Goal: Information Seeking & Learning: Learn about a topic

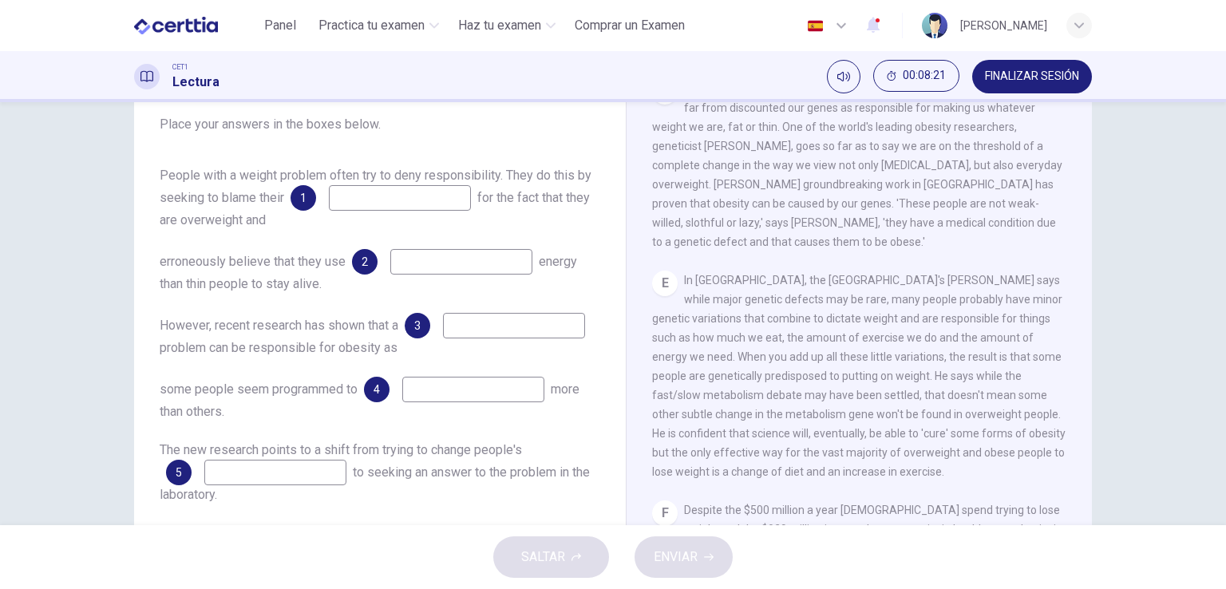
click at [427, 201] on input at bounding box center [400, 198] width 142 height 26
type input "*******"
click at [460, 268] on input at bounding box center [461, 262] width 142 height 26
type input "****"
click at [443, 335] on input at bounding box center [514, 326] width 142 height 26
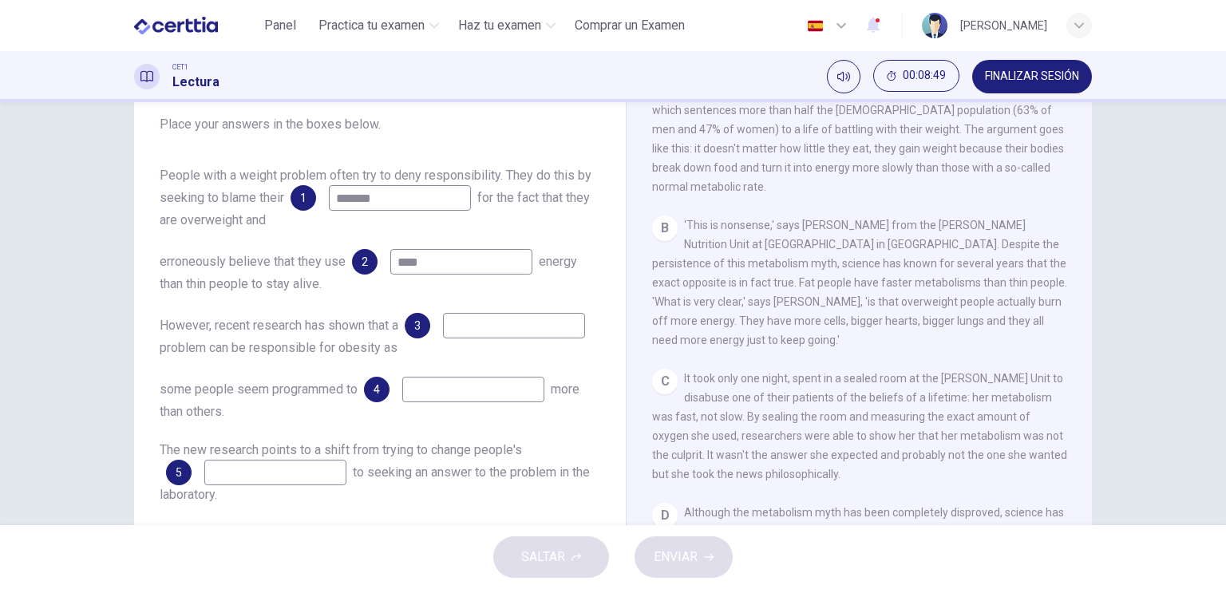
scroll to position [385, 0]
drag, startPoint x: 1070, startPoint y: 247, endPoint x: 1070, endPoint y: 235, distance: 12.0
click at [1070, 235] on div "CLIC PARA ZOOM Clic para zoom A Obesity is a huge problem in many Western count…" at bounding box center [870, 293] width 436 height 484
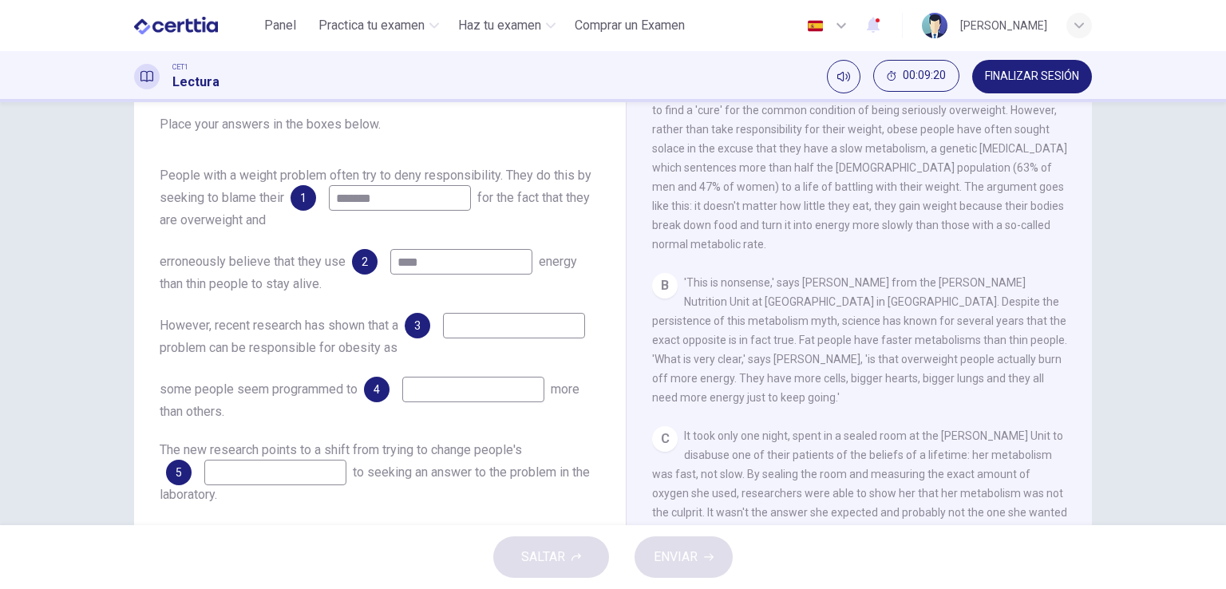
scroll to position [319, 0]
click at [443, 338] on input at bounding box center [514, 326] width 142 height 26
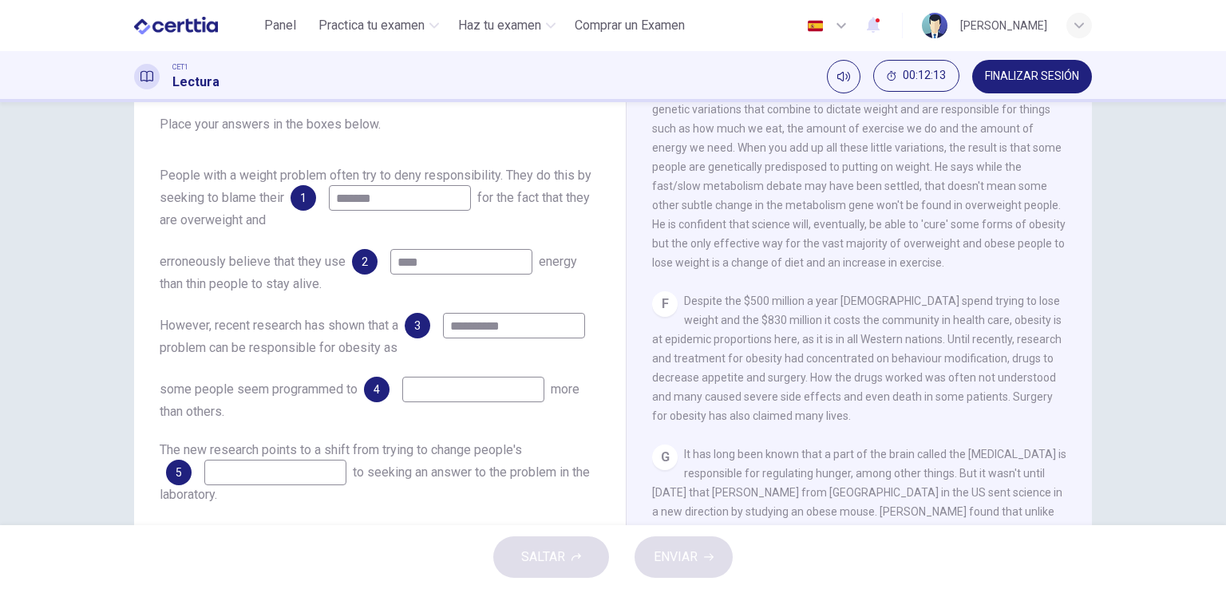
scroll to position [1017, 0]
type input "**********"
click at [1082, 395] on div "CLIC PARA ZOOM Clic para zoom A Obesity is a huge problem in many Western count…" at bounding box center [870, 293] width 436 height 484
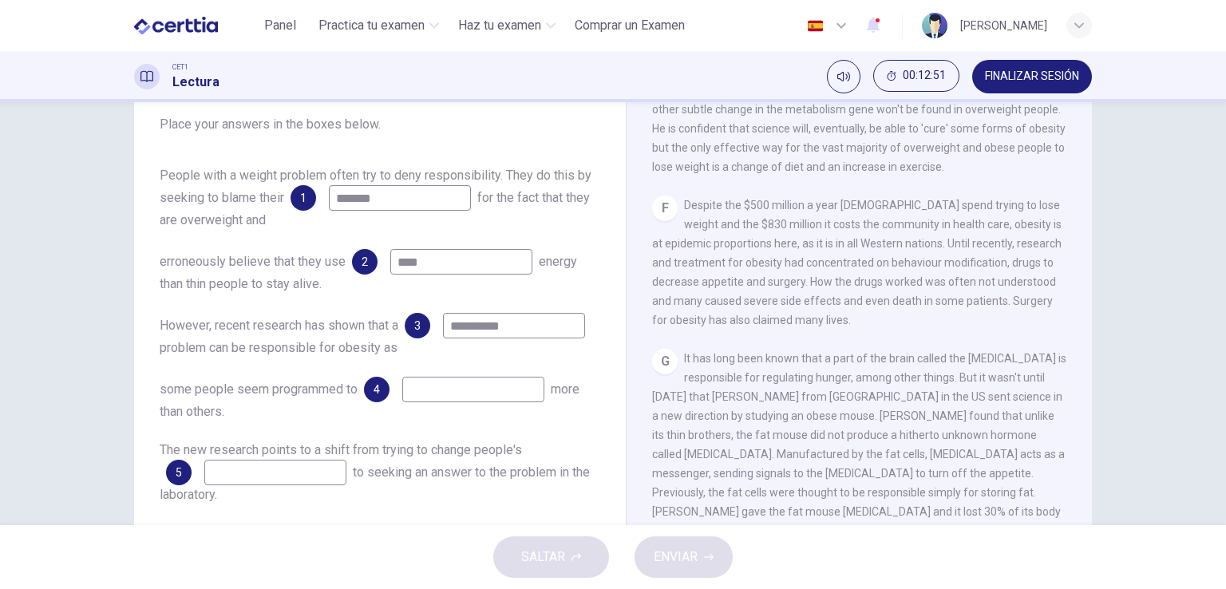
scroll to position [1116, 0]
click at [453, 402] on input at bounding box center [473, 390] width 142 height 26
type input "***"
click at [333, 480] on input at bounding box center [275, 472] width 142 height 26
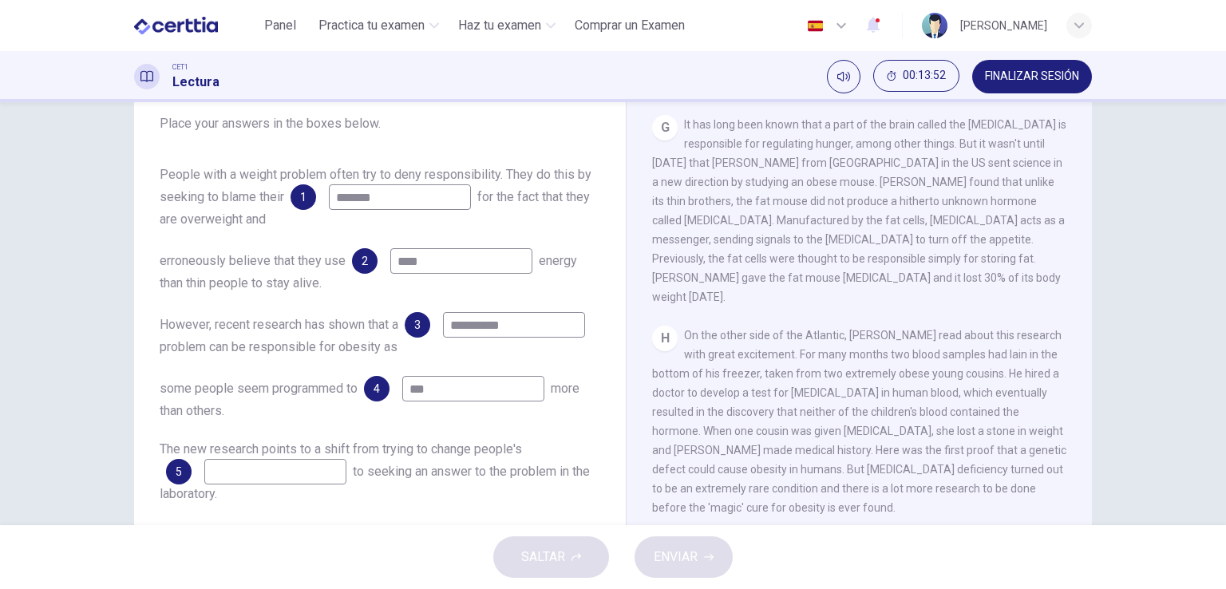
scroll to position [1350, 0]
drag, startPoint x: 1073, startPoint y: 456, endPoint x: 1073, endPoint y: 470, distance: 13.6
click at [1073, 470] on div "CLIC PARA ZOOM Clic para zoom A Obesity is a huge problem in many Western count…" at bounding box center [870, 293] width 436 height 484
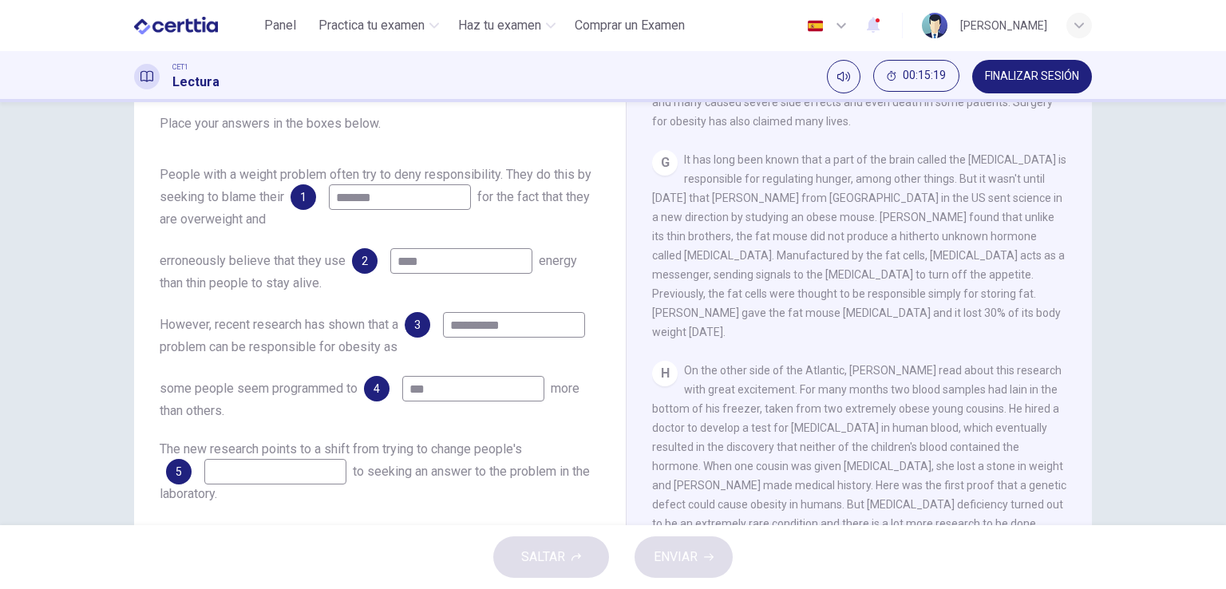
scroll to position [1315, 0]
click at [329, 472] on input at bounding box center [275, 472] width 142 height 26
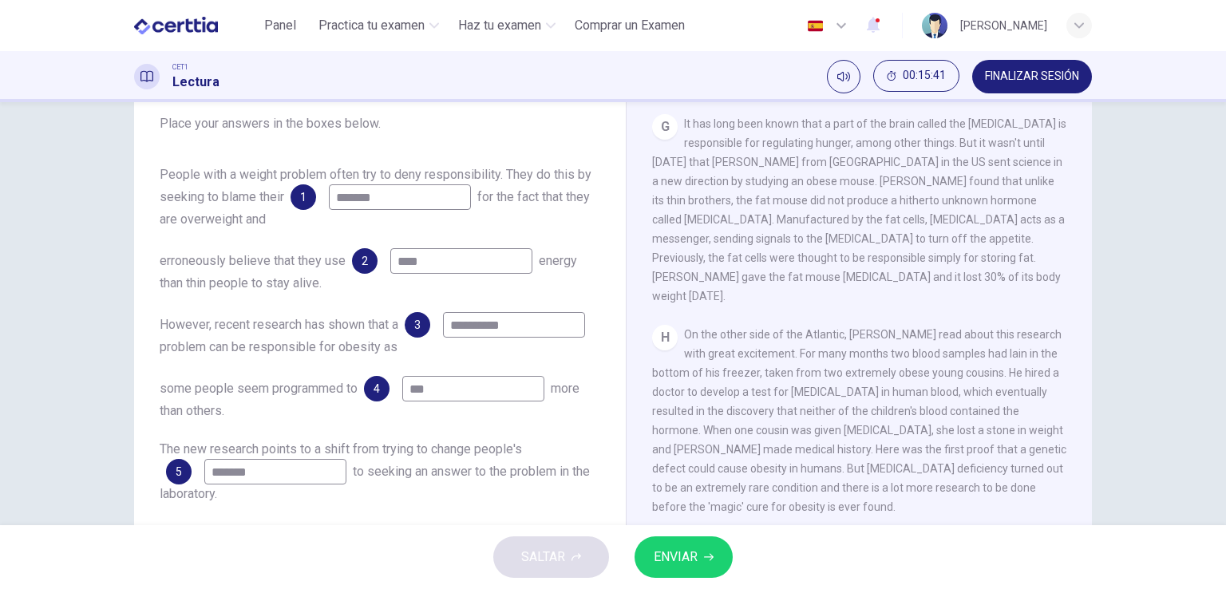
type input "*******"
click at [697, 563] on span "ENVIAR" at bounding box center [676, 557] width 44 height 22
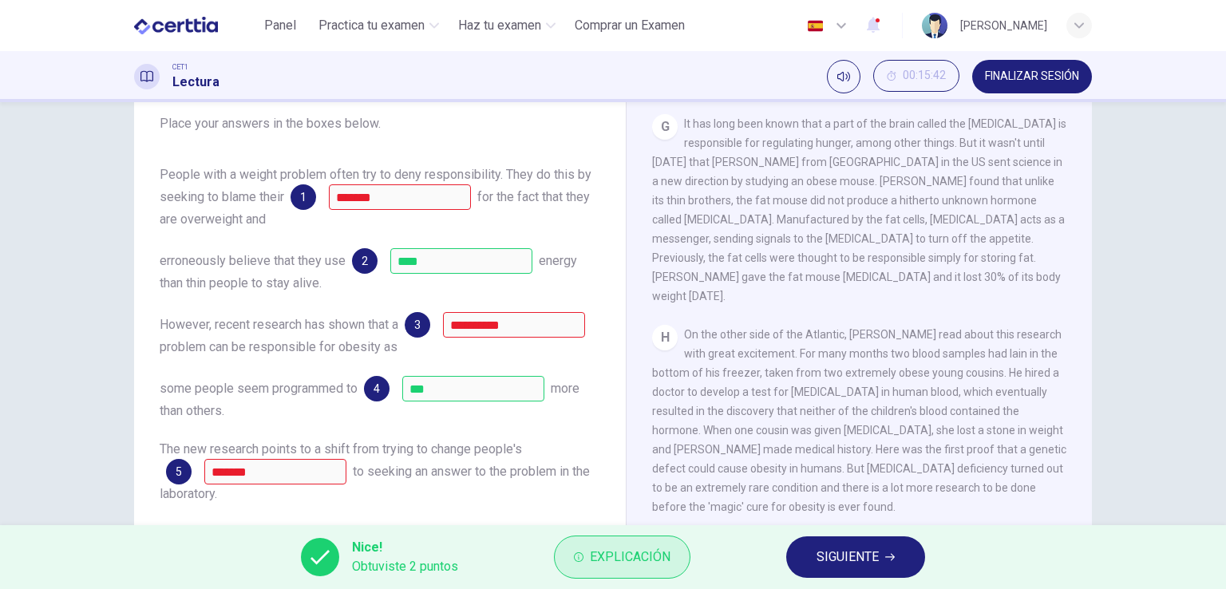
click at [655, 566] on span "Explicación" at bounding box center [630, 557] width 81 height 22
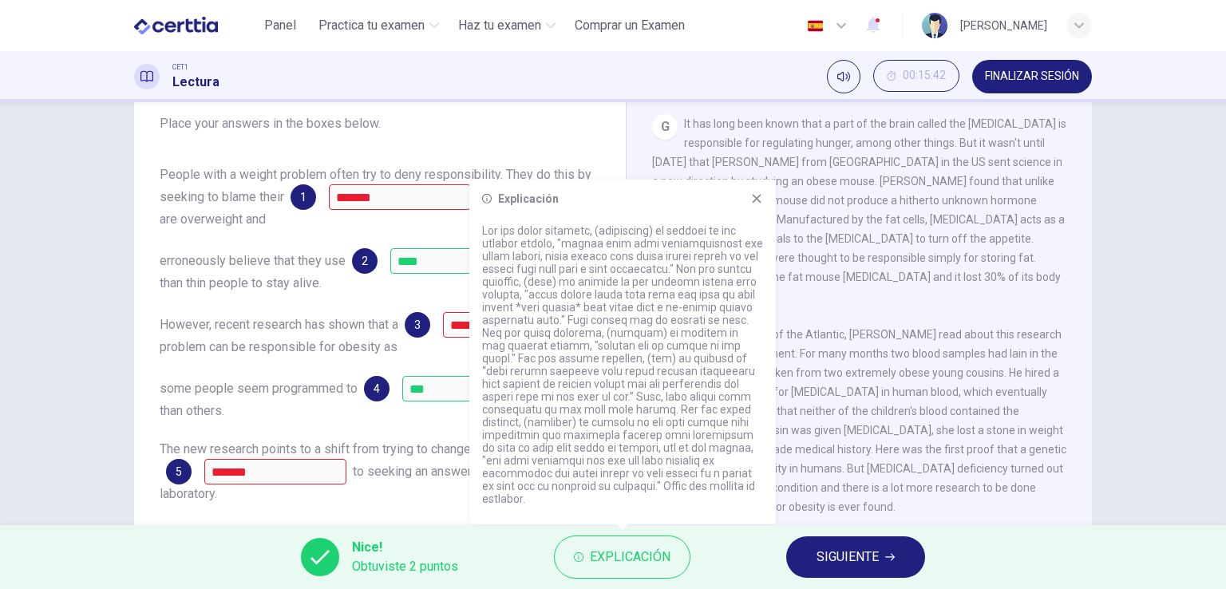
click at [847, 551] on span "SIGUIENTE" at bounding box center [847, 557] width 62 height 22
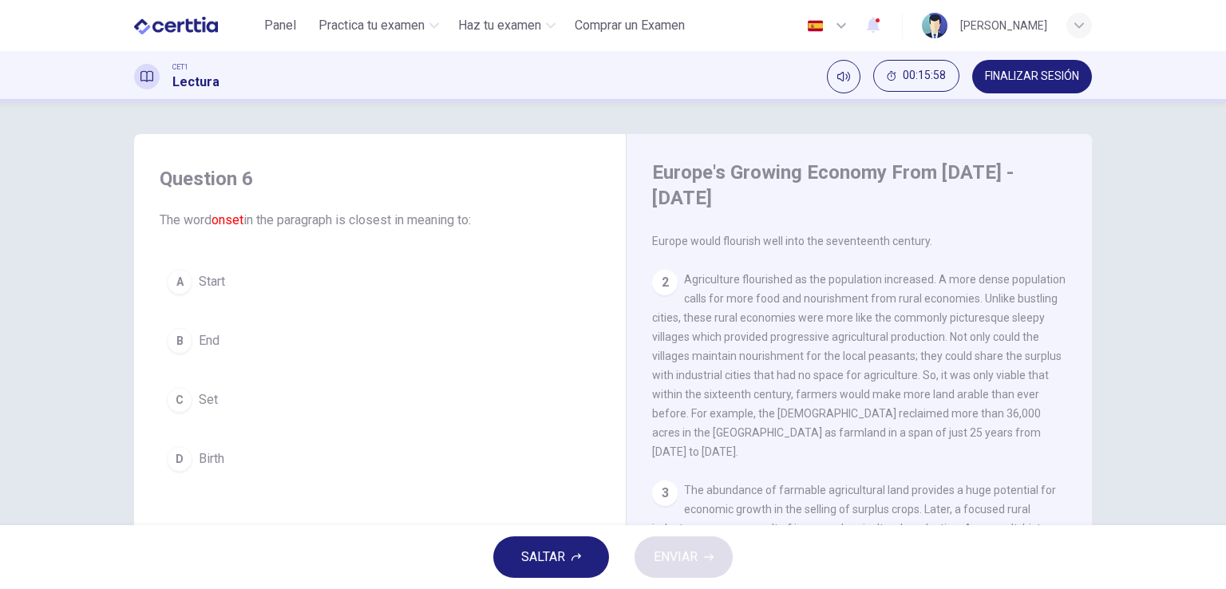
scroll to position [0, 0]
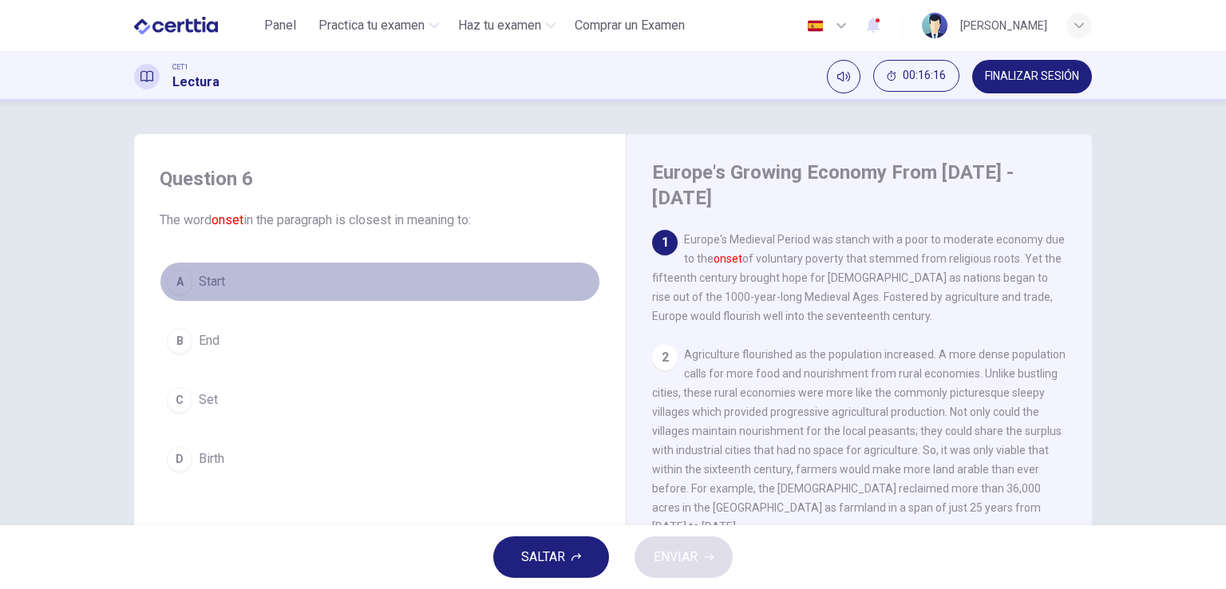
click at [208, 277] on span "Start" at bounding box center [212, 281] width 26 height 19
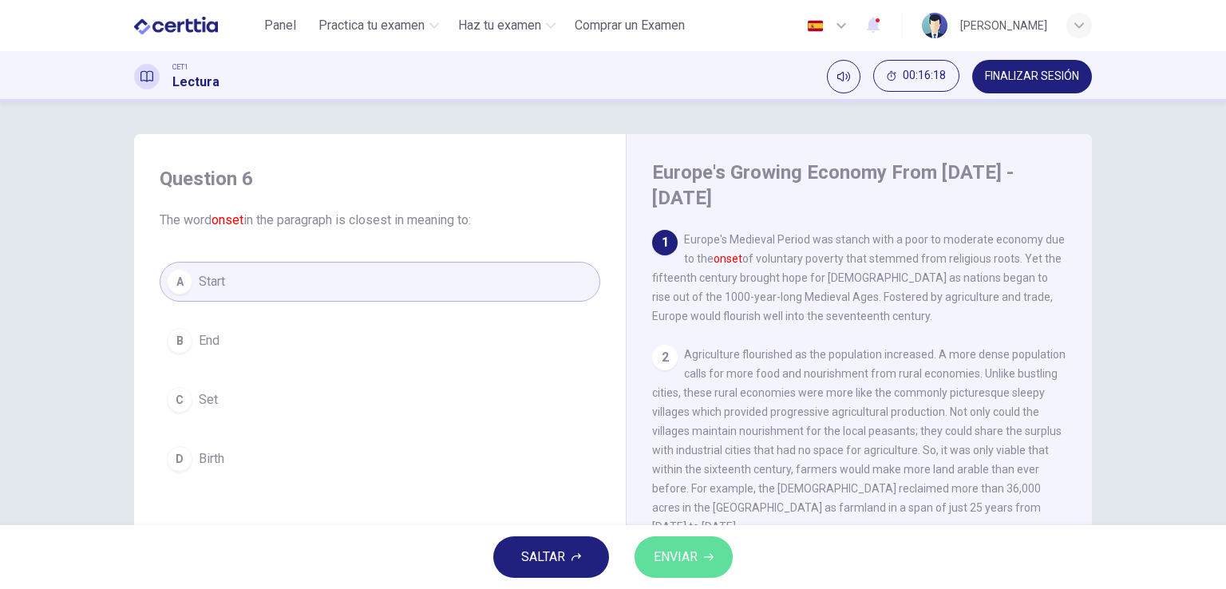
click at [664, 552] on span "ENVIAR" at bounding box center [676, 557] width 44 height 22
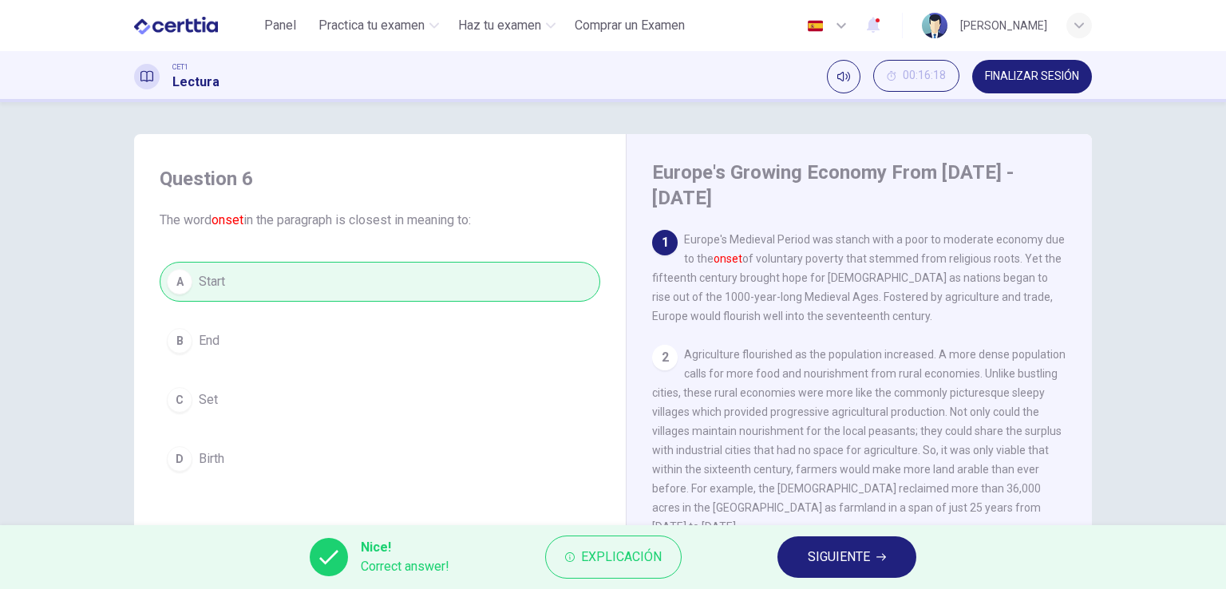
click at [828, 567] on span "SIGUIENTE" at bounding box center [839, 557] width 62 height 22
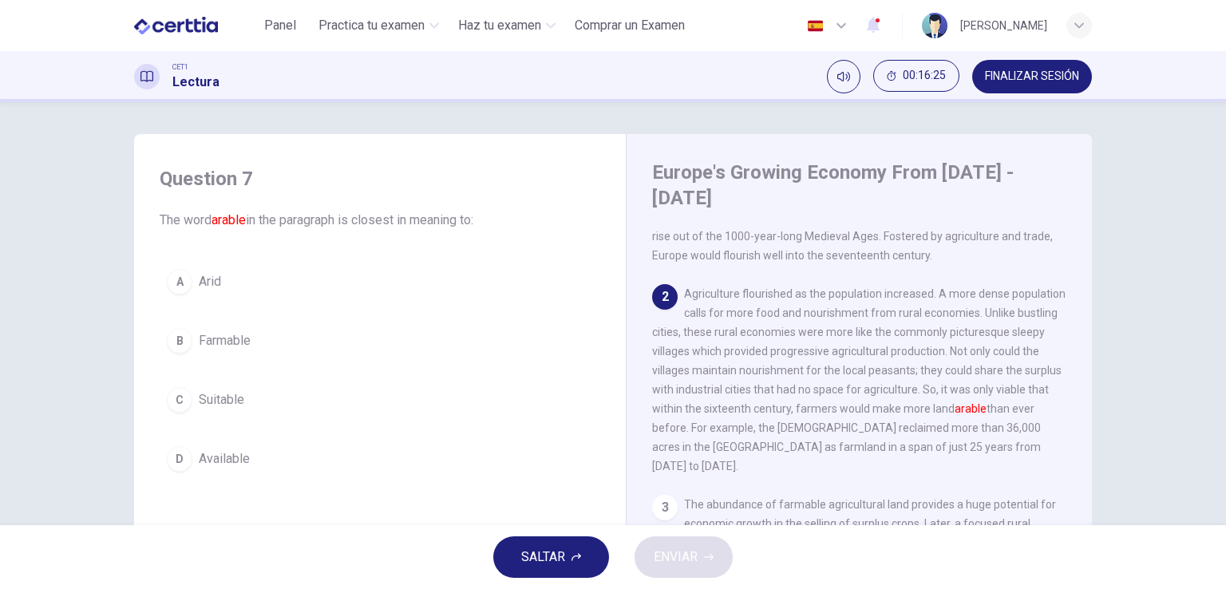
scroll to position [61, 0]
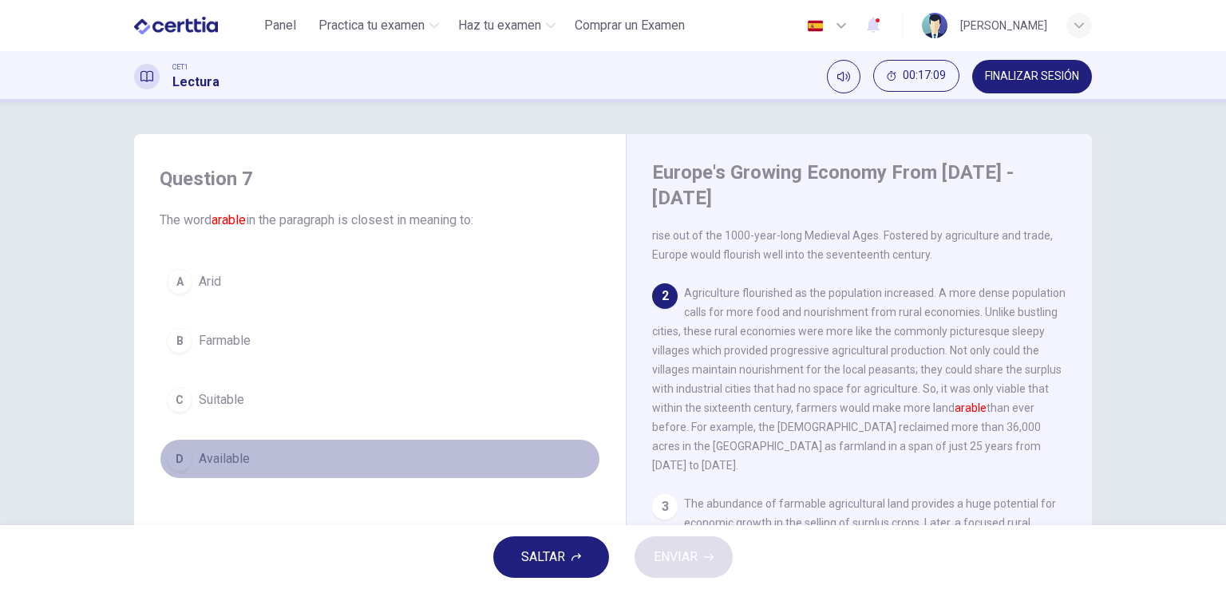
click at [228, 454] on span "Available" at bounding box center [224, 458] width 51 height 19
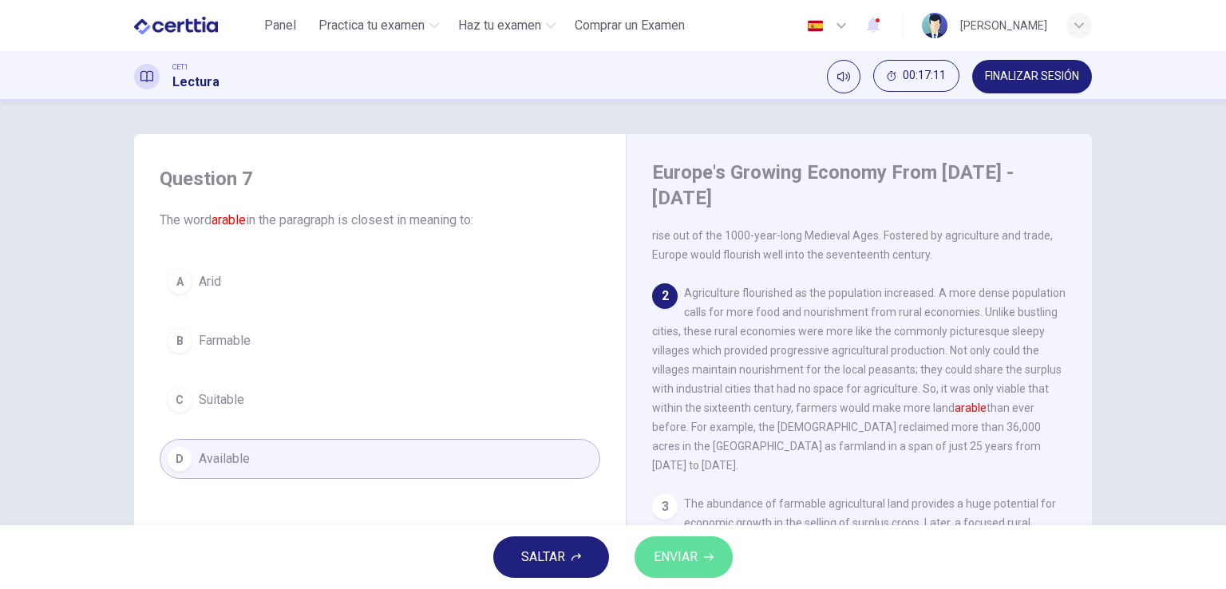
click at [701, 568] on button "ENVIAR" at bounding box center [683, 556] width 98 height 41
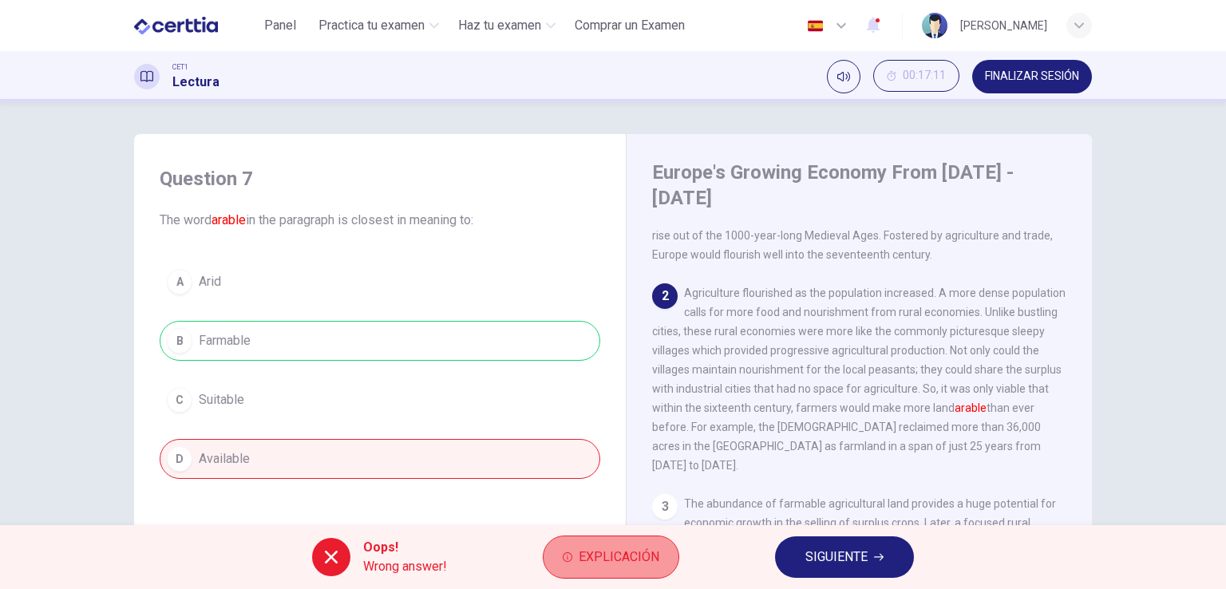
click at [607, 546] on span "Explicación" at bounding box center [619, 557] width 81 height 22
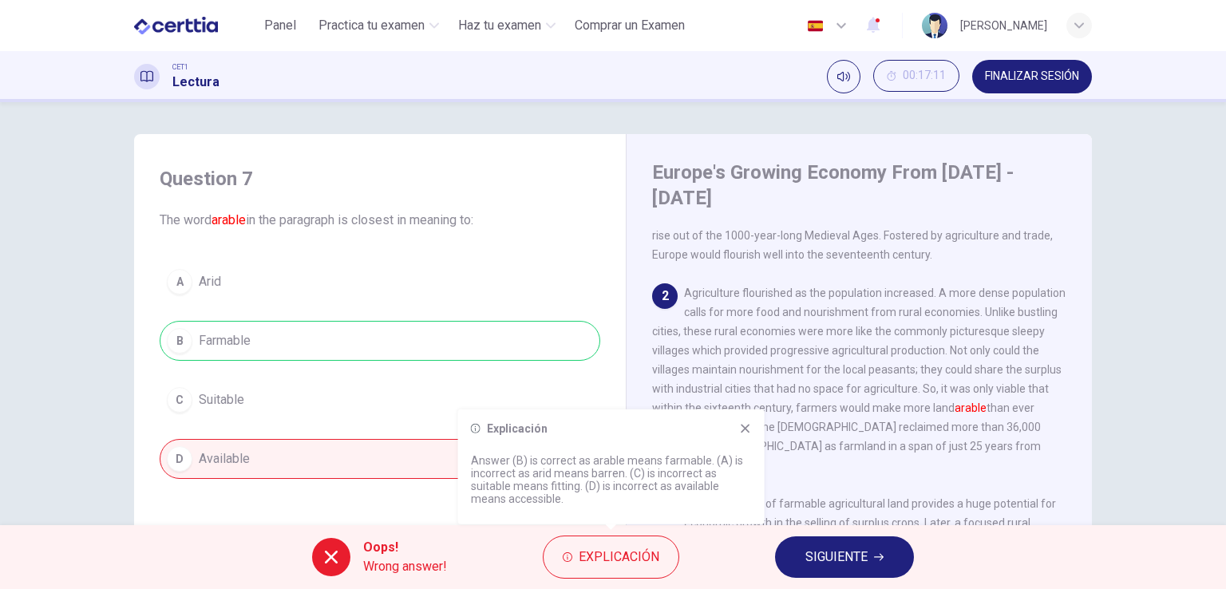
click at [742, 432] on icon at bounding box center [745, 428] width 13 height 13
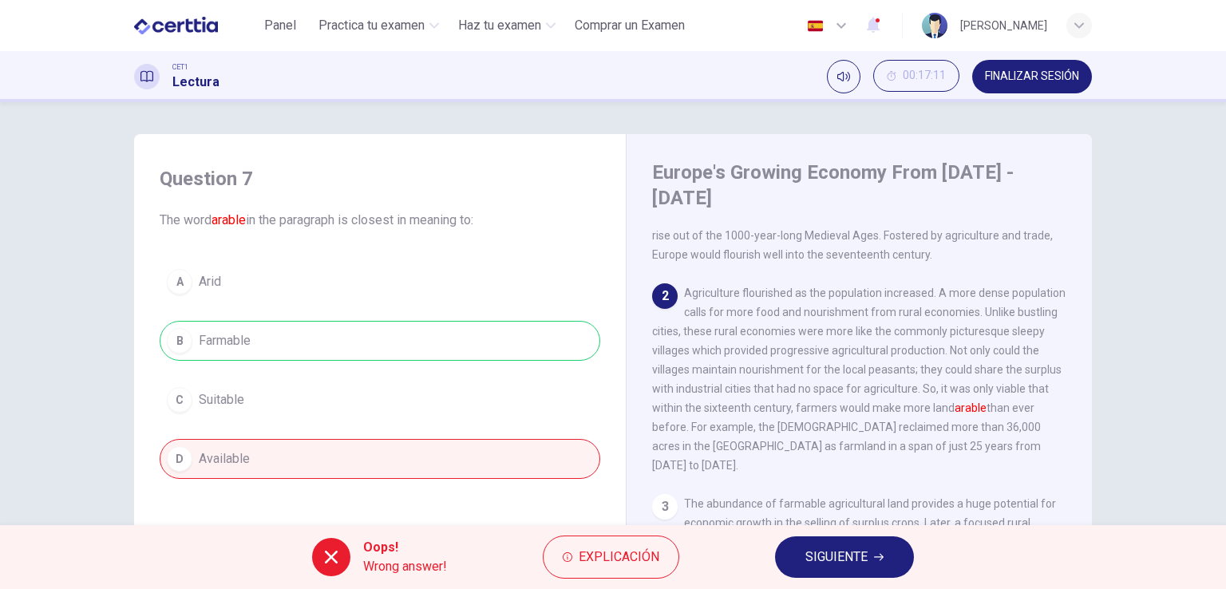
click at [820, 559] on span "SIGUIENTE" at bounding box center [836, 557] width 62 height 22
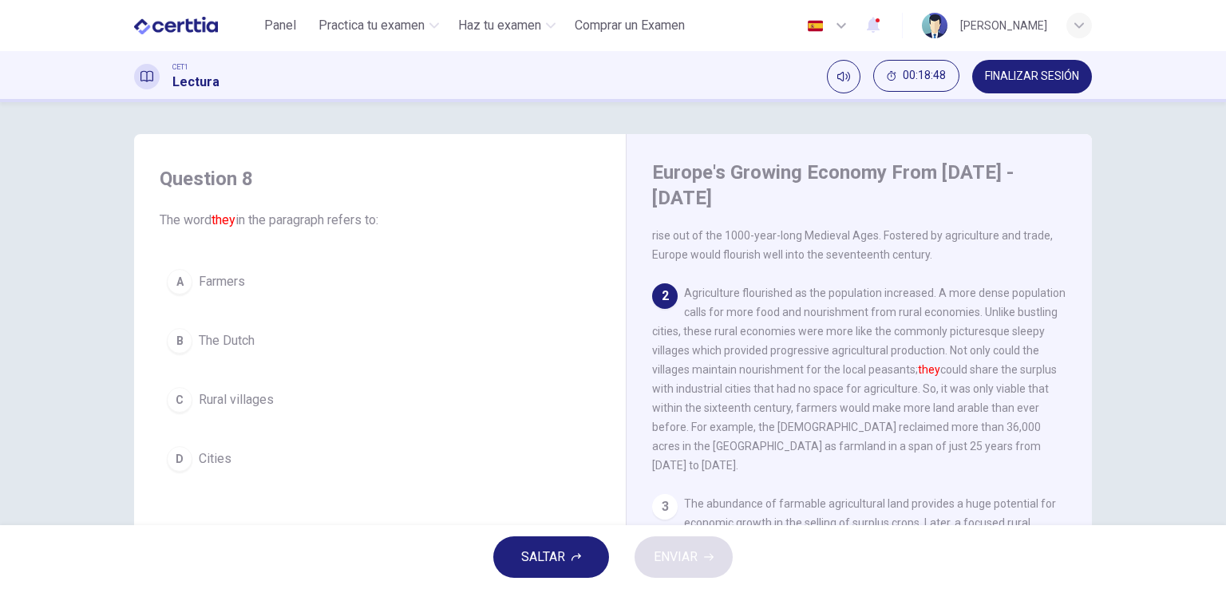
click at [275, 400] on button "C Rural villages" at bounding box center [380, 400] width 440 height 40
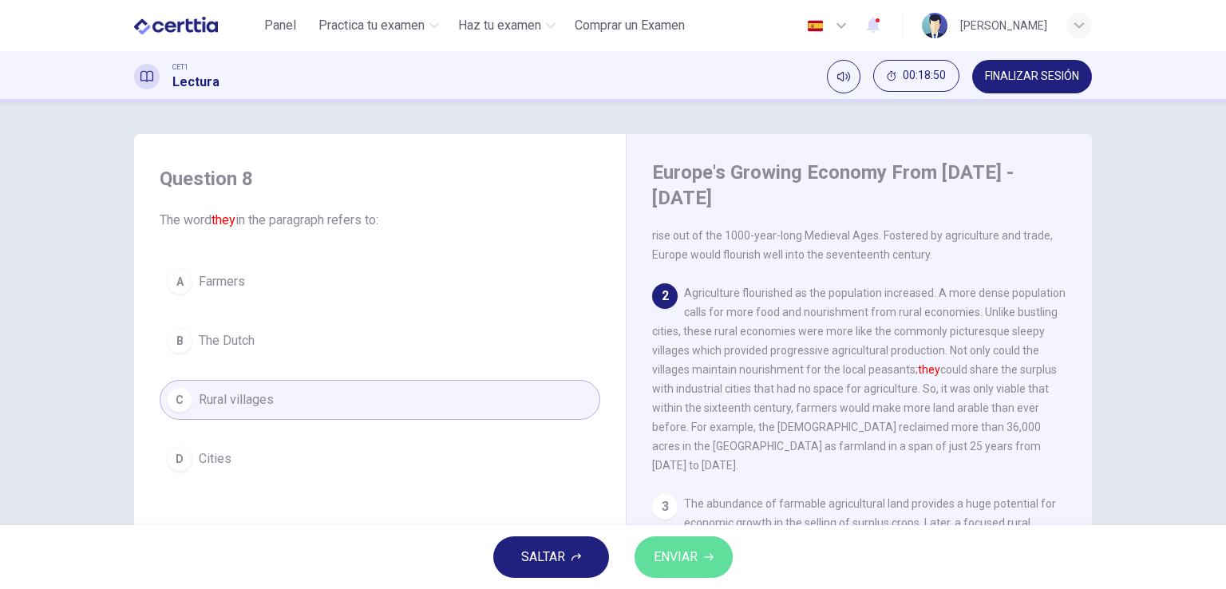
click at [680, 547] on span "ENVIAR" at bounding box center [676, 557] width 44 height 22
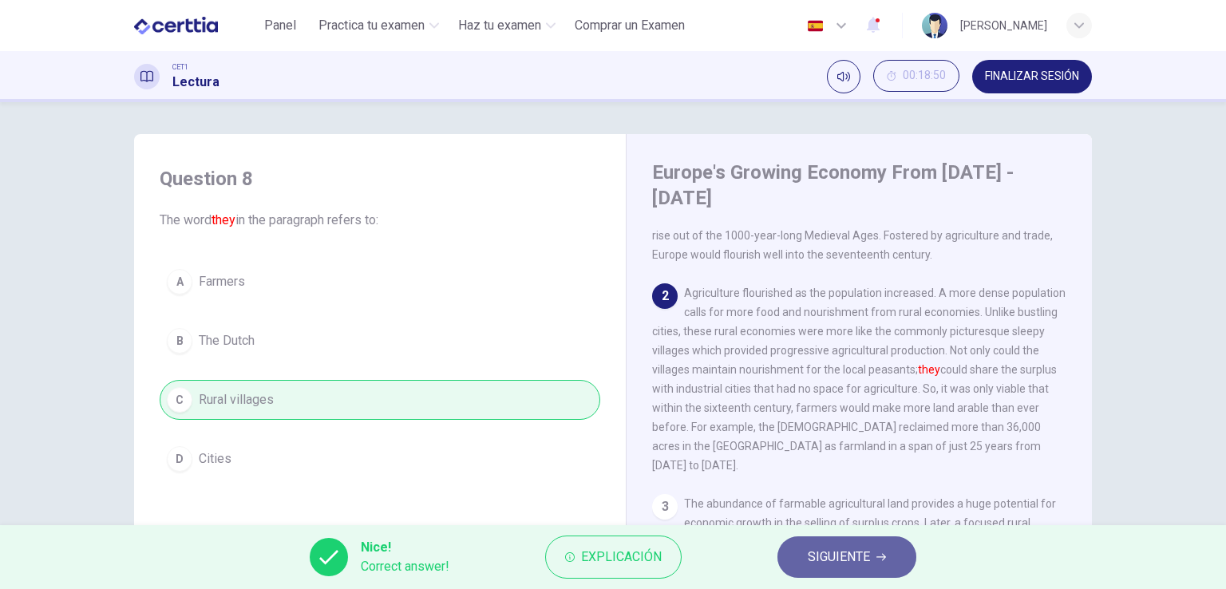
click at [839, 563] on span "SIGUIENTE" at bounding box center [839, 557] width 62 height 22
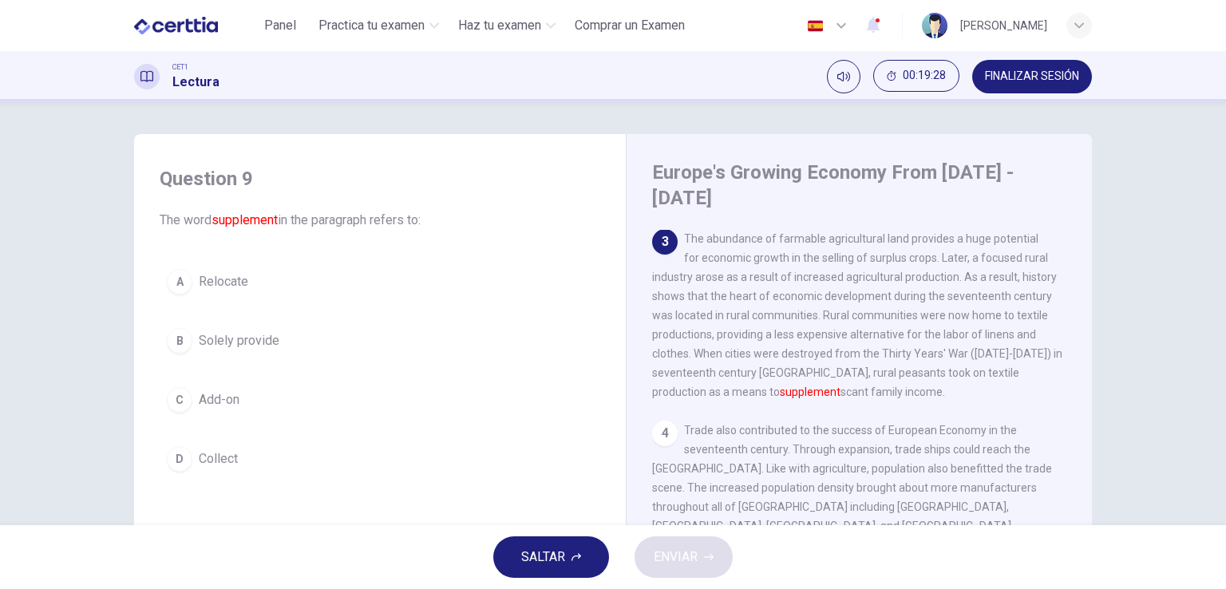
scroll to position [328, 0]
click at [227, 276] on span "Relocate" at bounding box center [223, 281] width 49 height 19
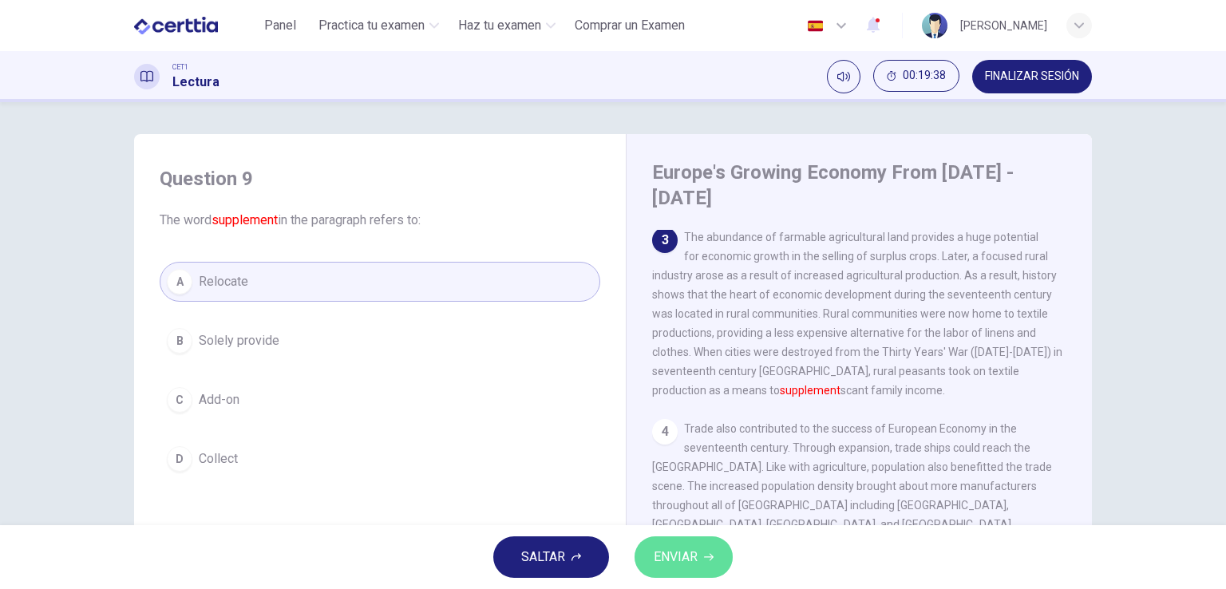
click at [683, 558] on span "ENVIAR" at bounding box center [676, 557] width 44 height 22
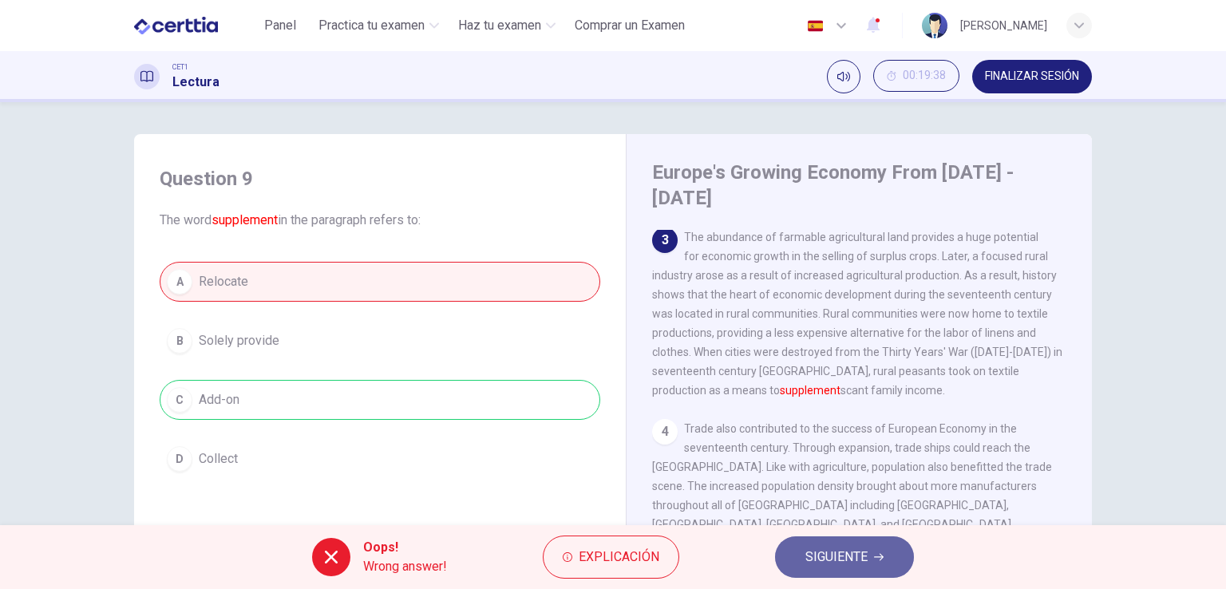
click at [847, 572] on button "SIGUIENTE" at bounding box center [844, 556] width 139 height 41
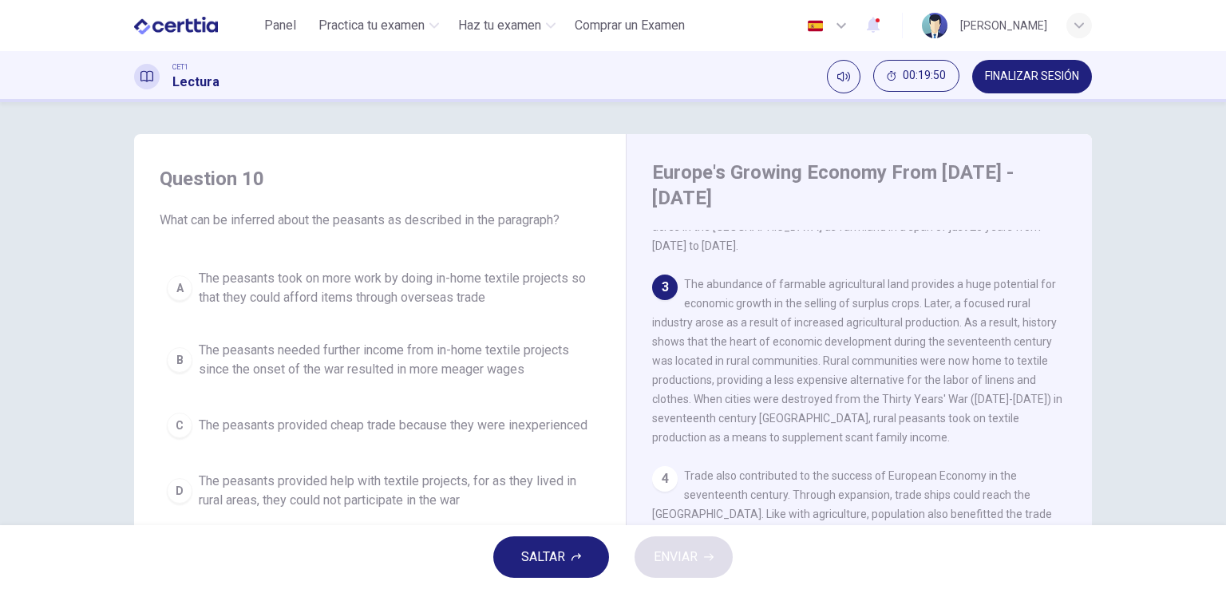
scroll to position [272, 0]
click at [440, 298] on span "The peasants took on more work by doing in-home textile projects so that they c…" at bounding box center [396, 288] width 394 height 38
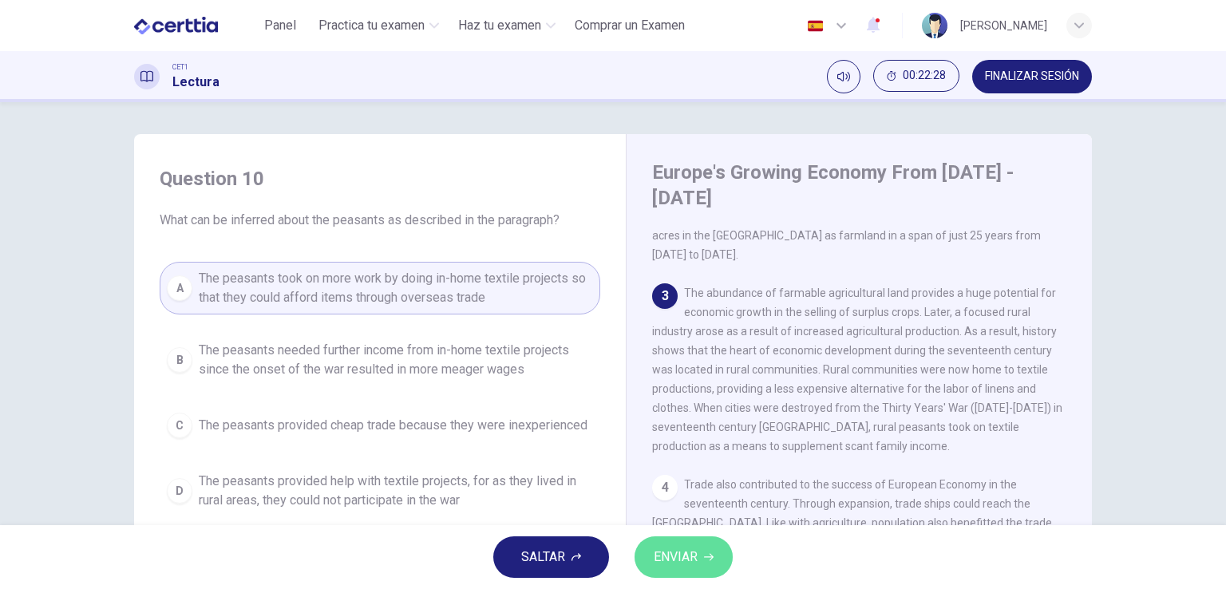
click at [691, 571] on button "ENVIAR" at bounding box center [683, 556] width 98 height 41
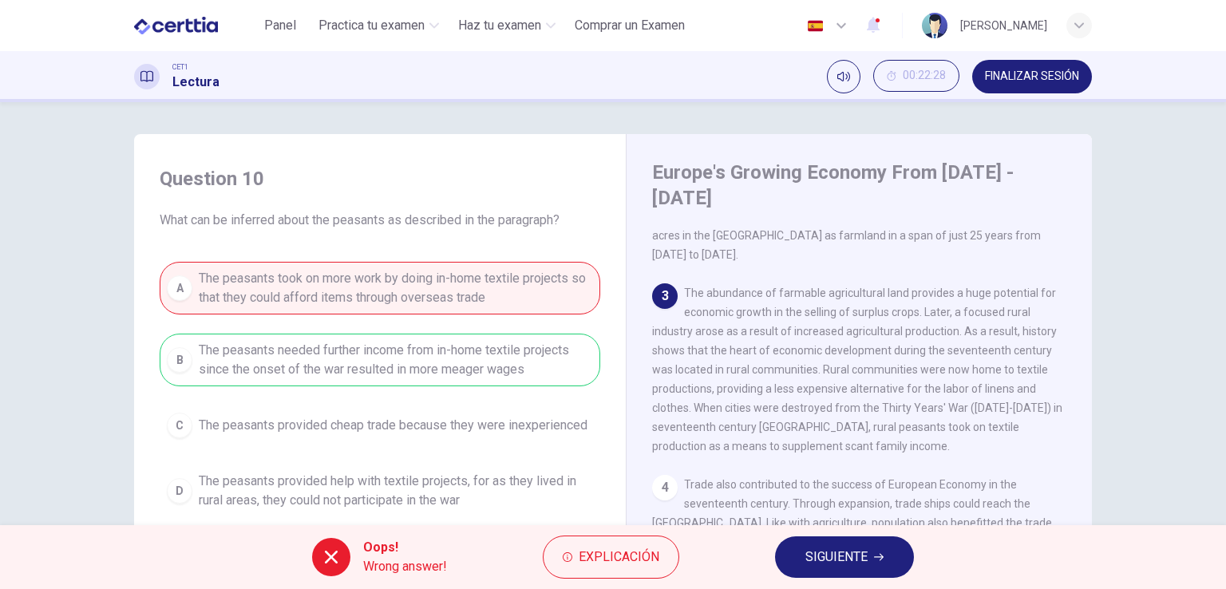
click at [808, 553] on span "SIGUIENTE" at bounding box center [836, 557] width 62 height 22
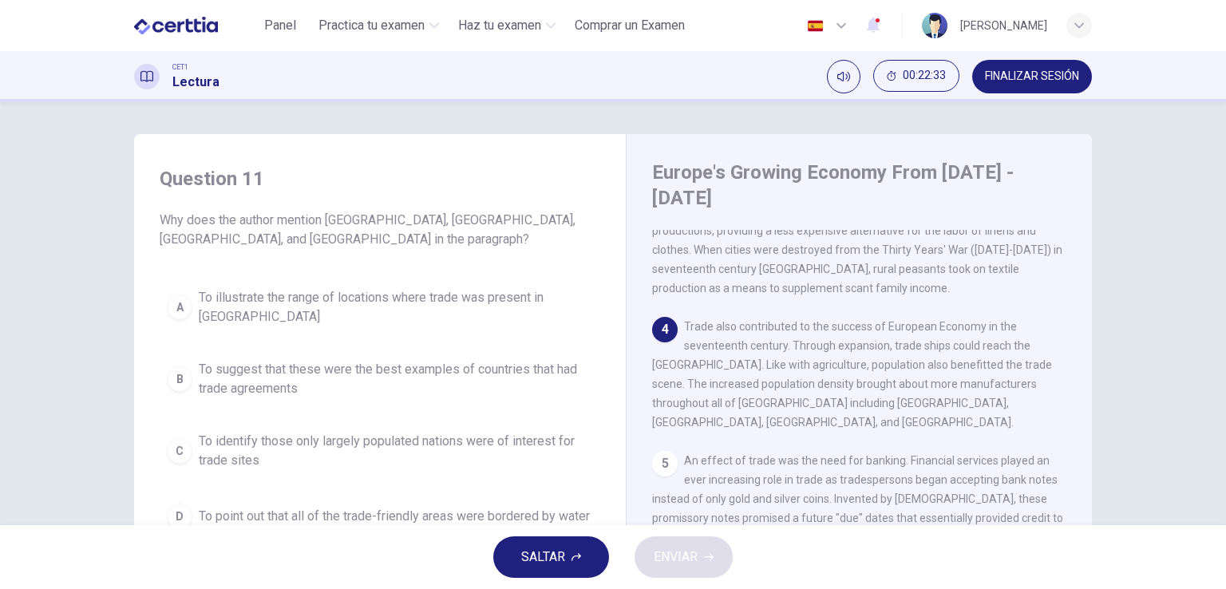
scroll to position [435, 0]
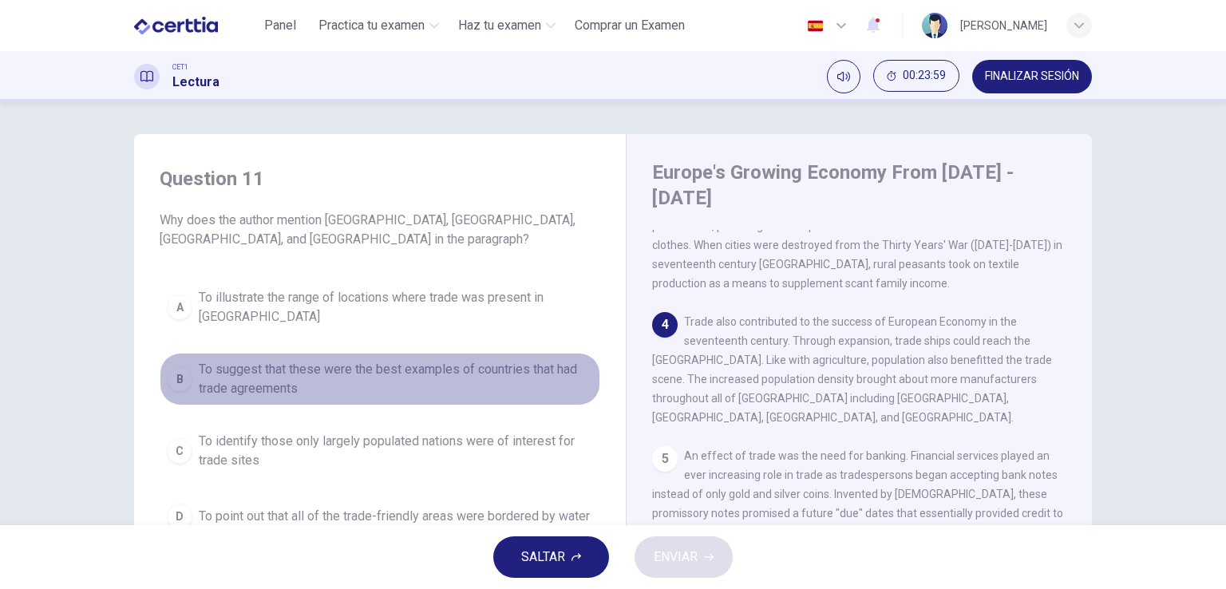
click at [558, 362] on span "To suggest that these were the best examples of countries that had trade agreem…" at bounding box center [396, 379] width 394 height 38
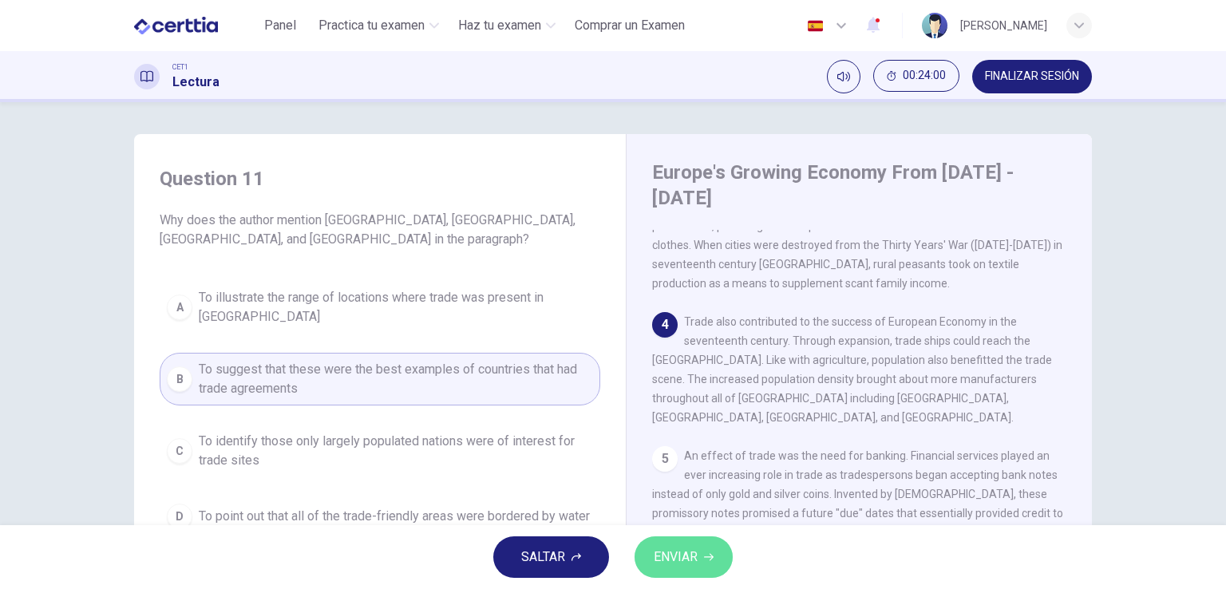
click at [667, 571] on button "ENVIAR" at bounding box center [683, 556] width 98 height 41
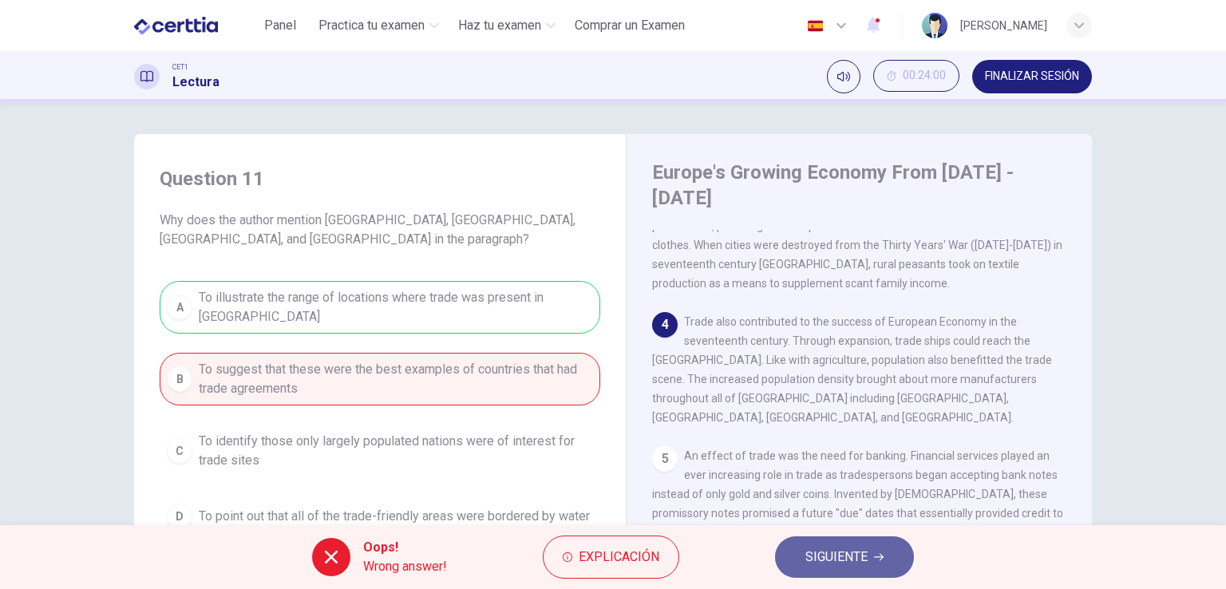
click at [802, 569] on button "SIGUIENTE" at bounding box center [844, 556] width 139 height 41
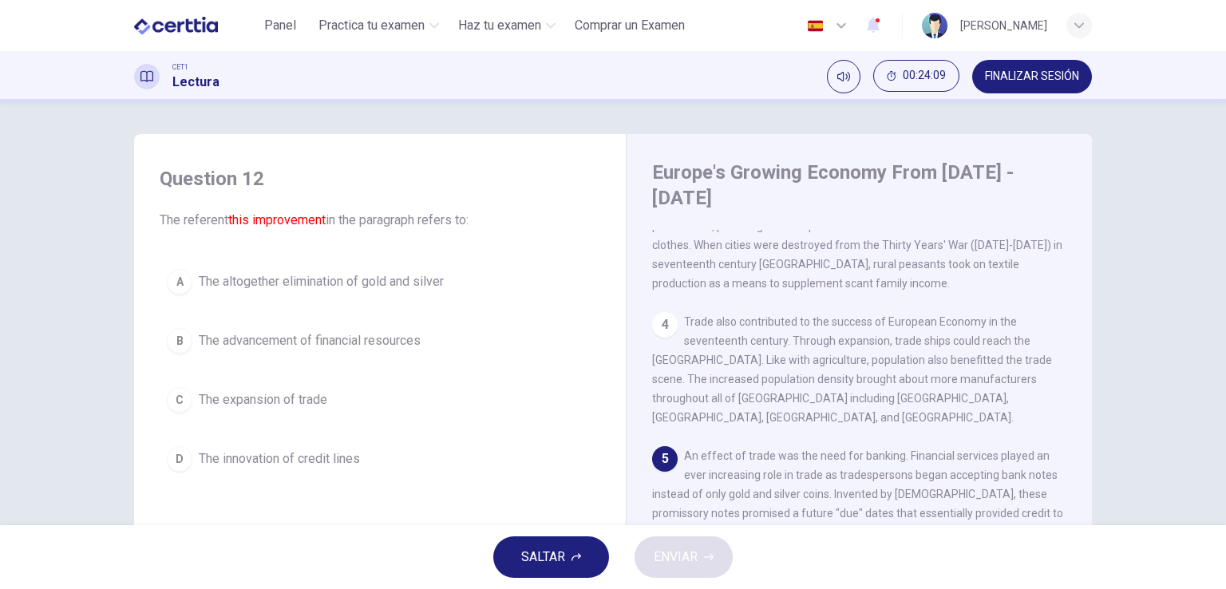
drag, startPoint x: 1084, startPoint y: 422, endPoint x: 1077, endPoint y: 437, distance: 15.7
click at [1077, 437] on div "Europe's Growing Economy From [DATE] - [DATE] 1 Europe's Medieval Period was st…" at bounding box center [859, 437] width 466 height 606
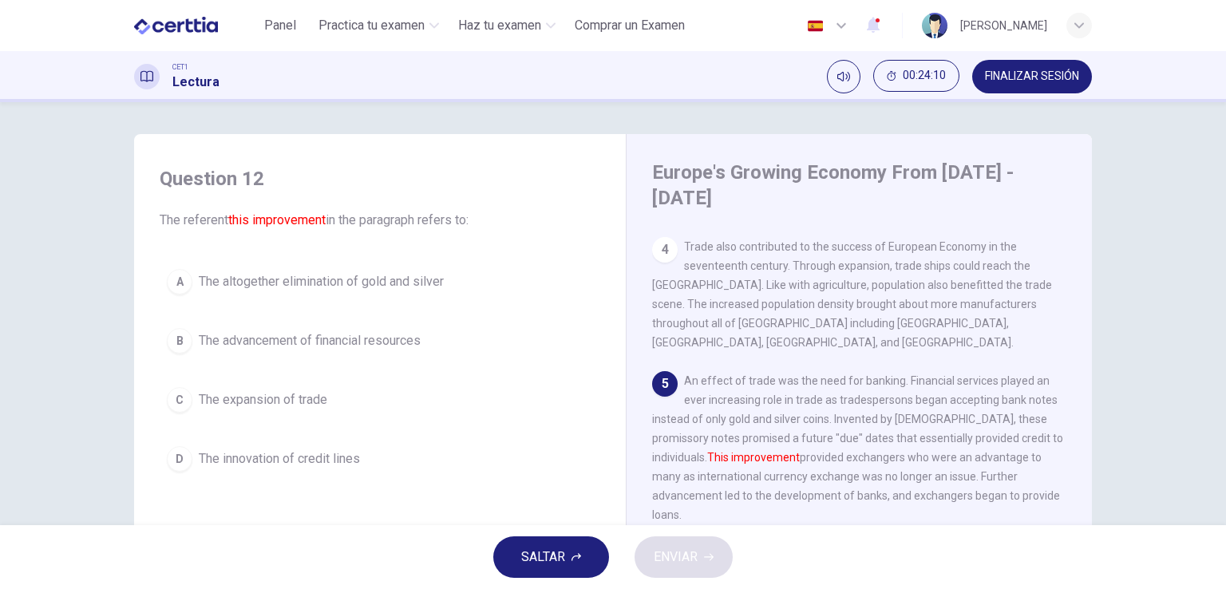
scroll to position [511, 0]
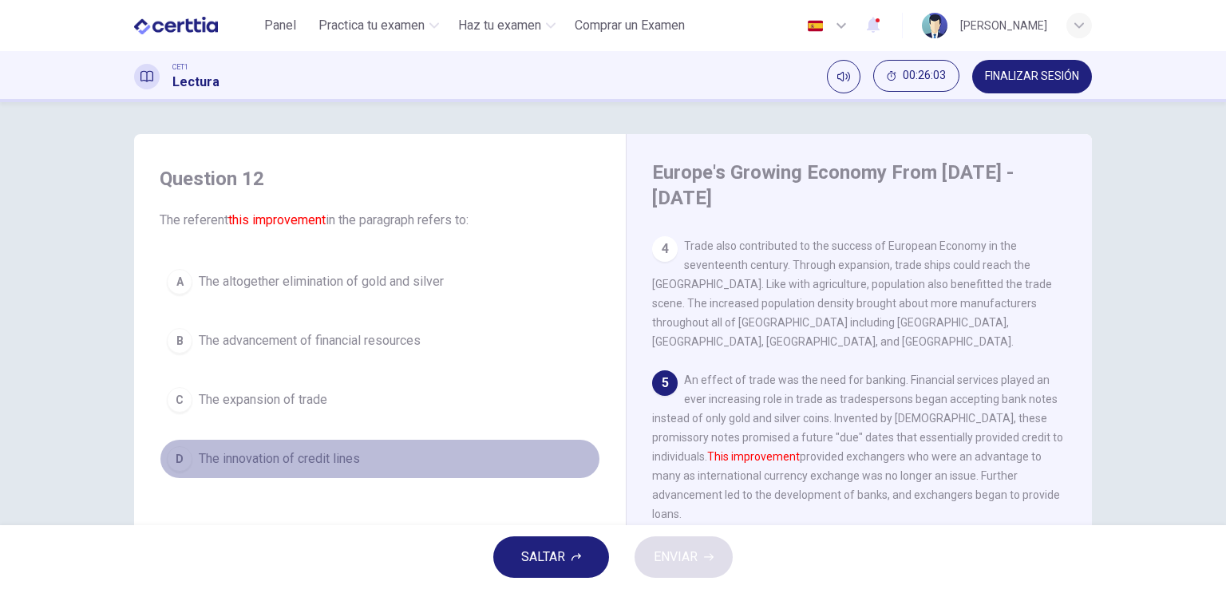
click at [298, 456] on span "The innovation of credit lines" at bounding box center [279, 458] width 161 height 19
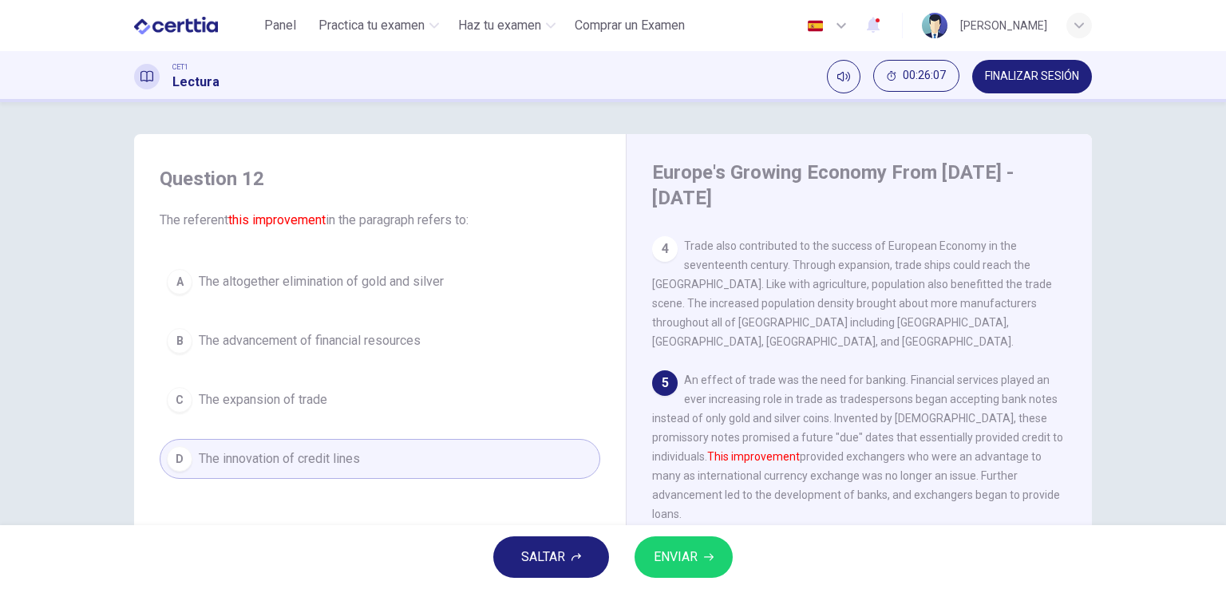
click at [650, 561] on button "ENVIAR" at bounding box center [683, 556] width 98 height 41
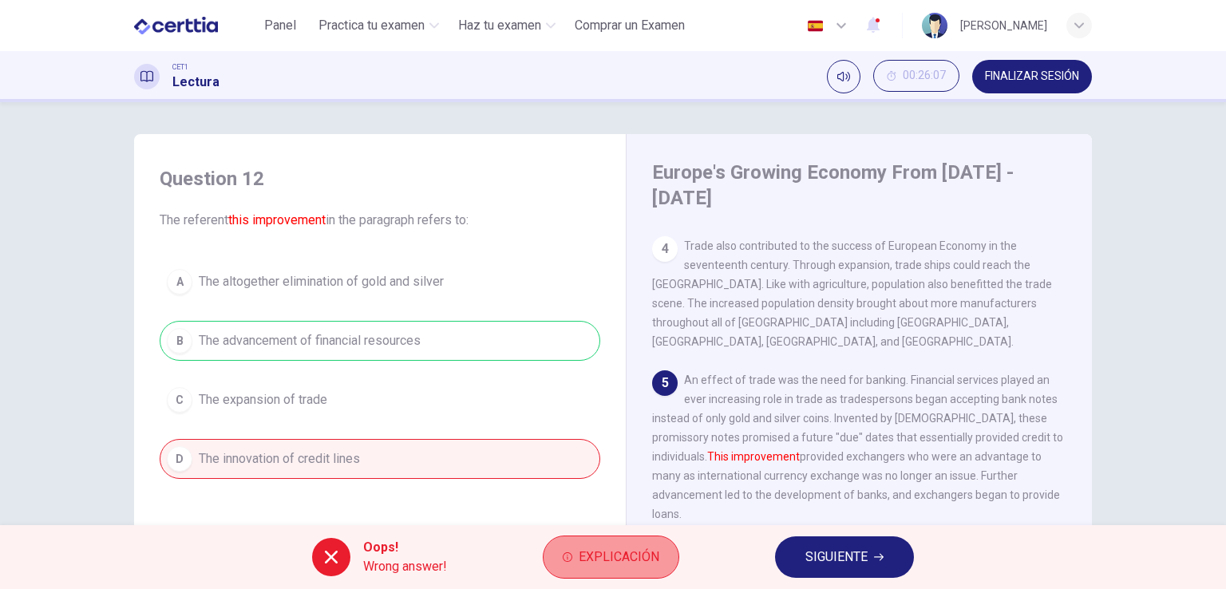
click at [629, 551] on span "Explicación" at bounding box center [619, 557] width 81 height 22
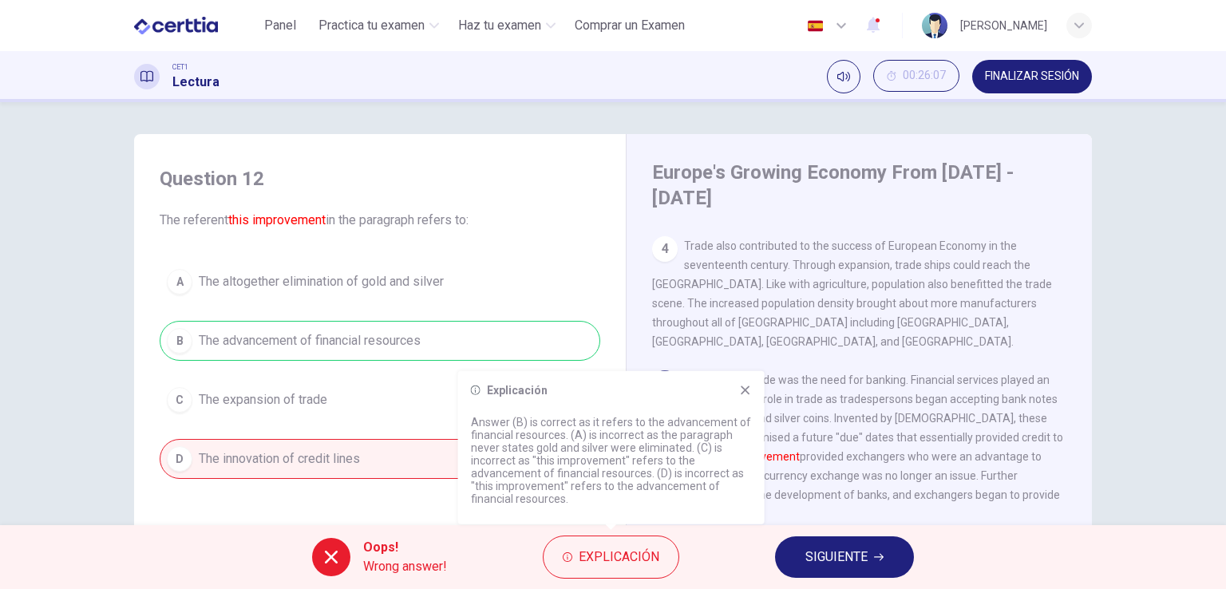
click at [747, 387] on icon at bounding box center [745, 389] width 9 height 9
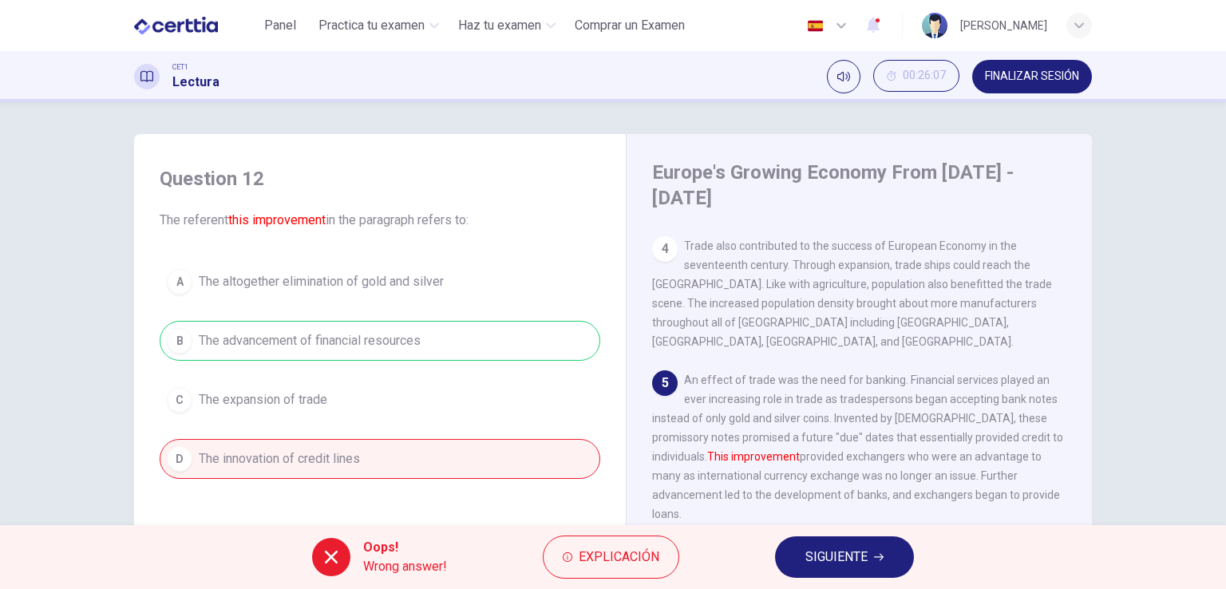
click at [812, 557] on span "SIGUIENTE" at bounding box center [836, 557] width 62 height 22
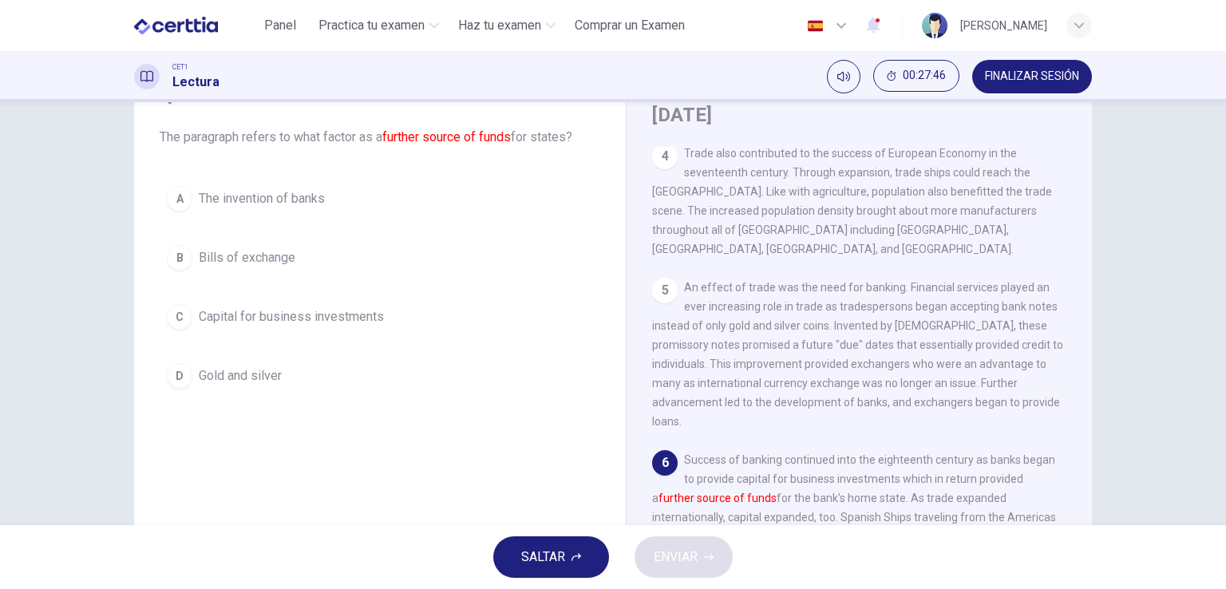
scroll to position [84, 0]
click at [214, 376] on span "Gold and silver" at bounding box center [240, 374] width 83 height 19
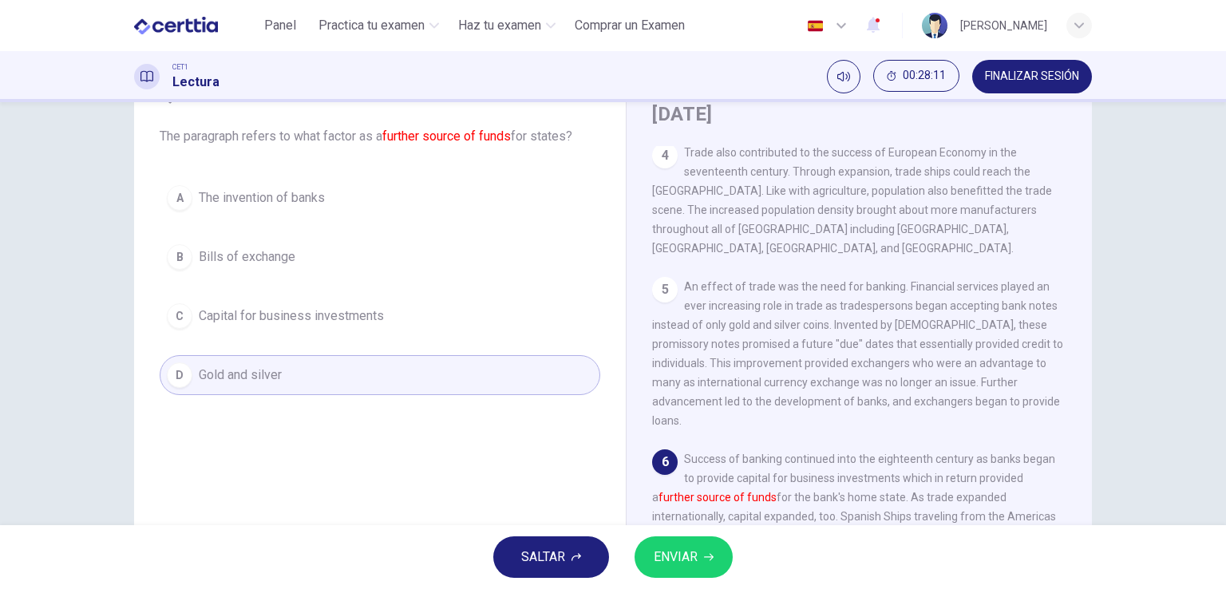
click at [365, 317] on span "Capital for business investments" at bounding box center [291, 315] width 185 height 19
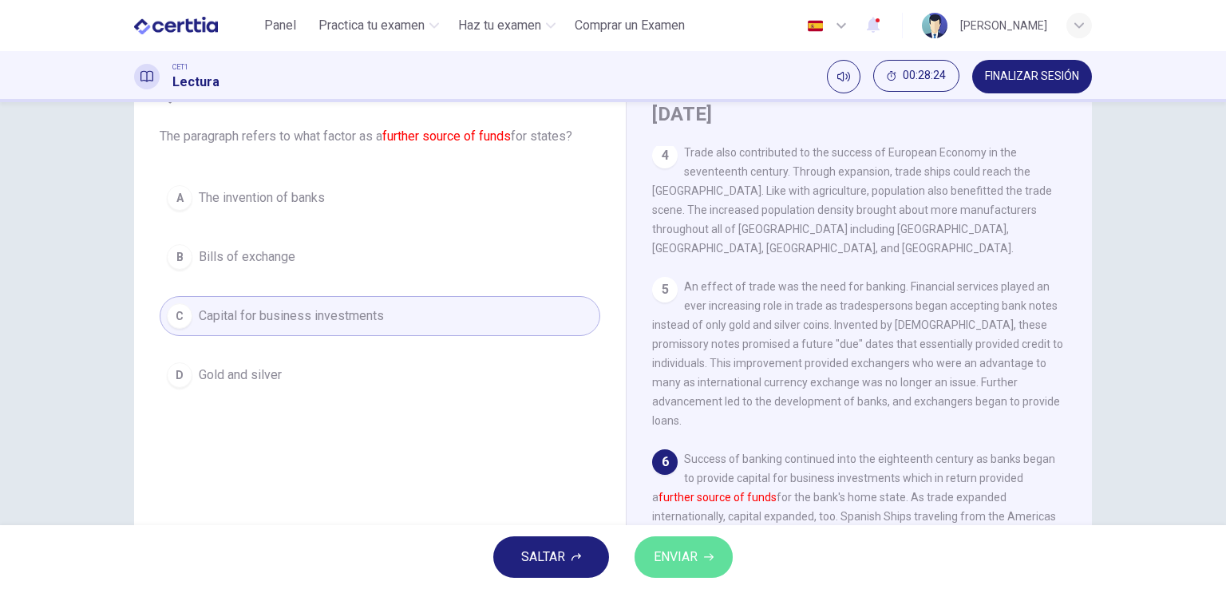
click at [665, 551] on span "ENVIAR" at bounding box center [676, 557] width 44 height 22
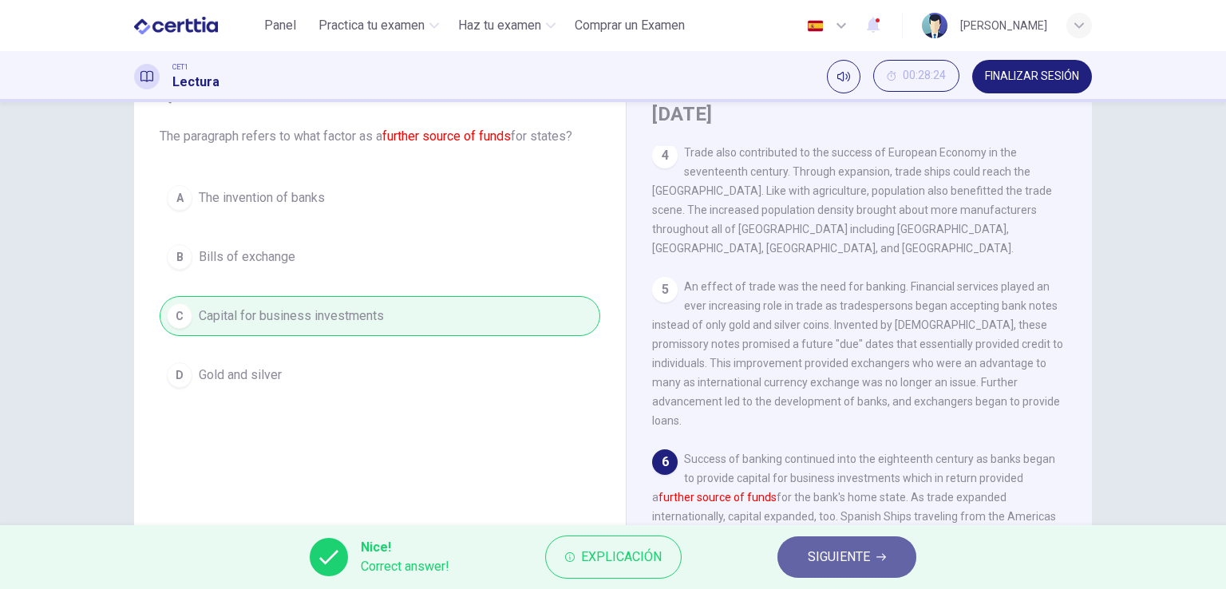
click at [866, 567] on span "SIGUIENTE" at bounding box center [839, 557] width 62 height 22
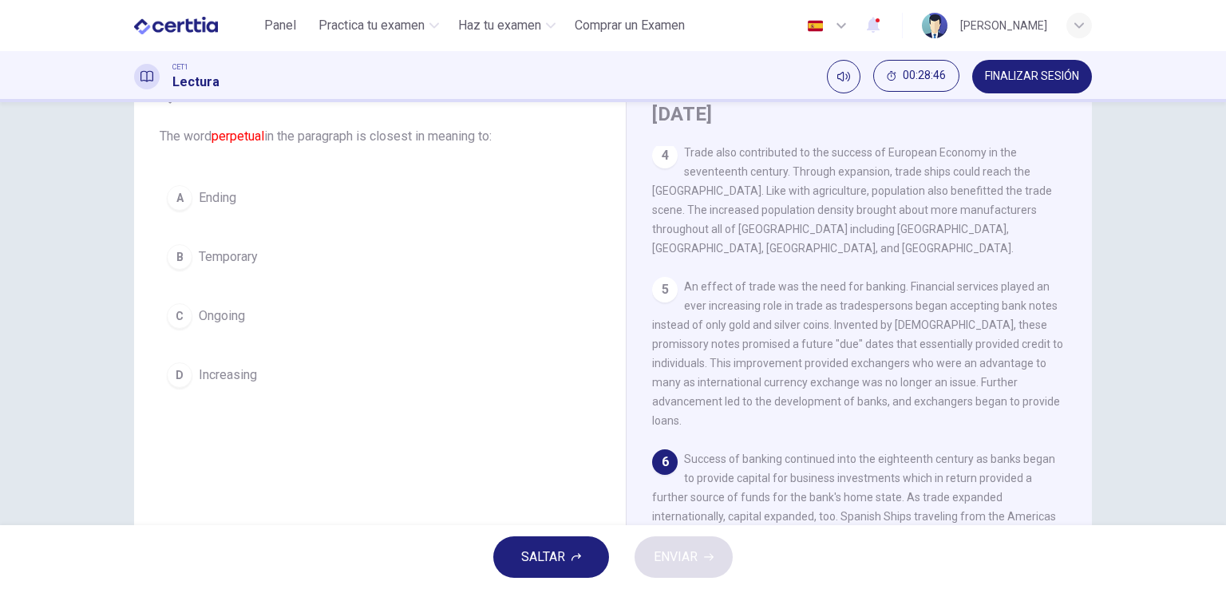
click at [248, 375] on span "Increasing" at bounding box center [228, 374] width 58 height 19
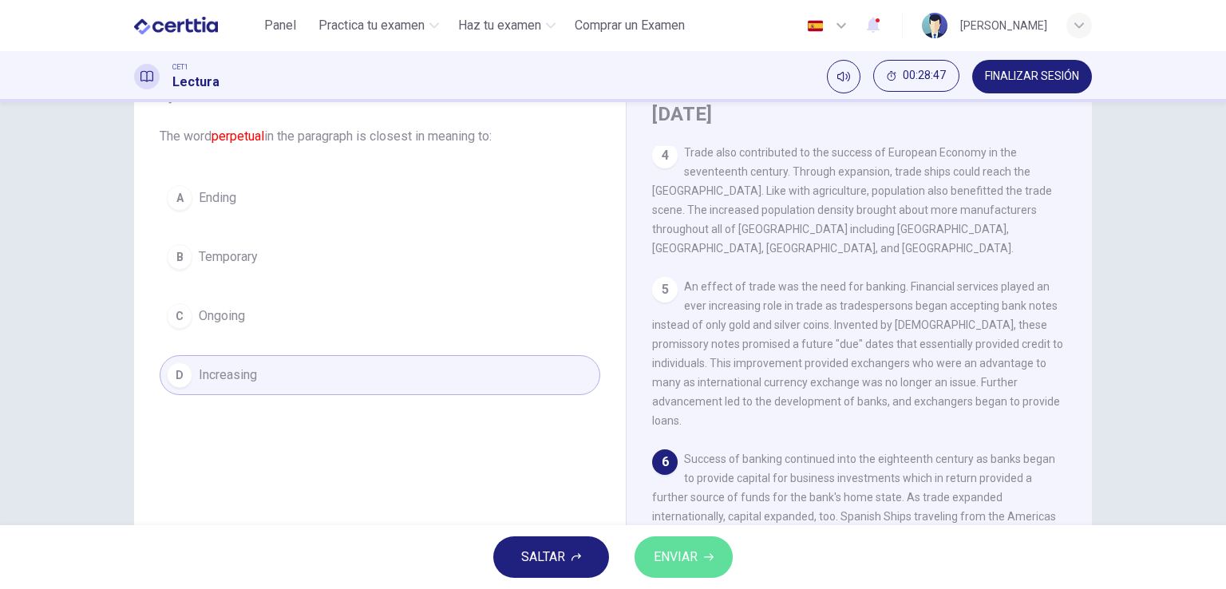
click at [664, 559] on span "ENVIAR" at bounding box center [676, 557] width 44 height 22
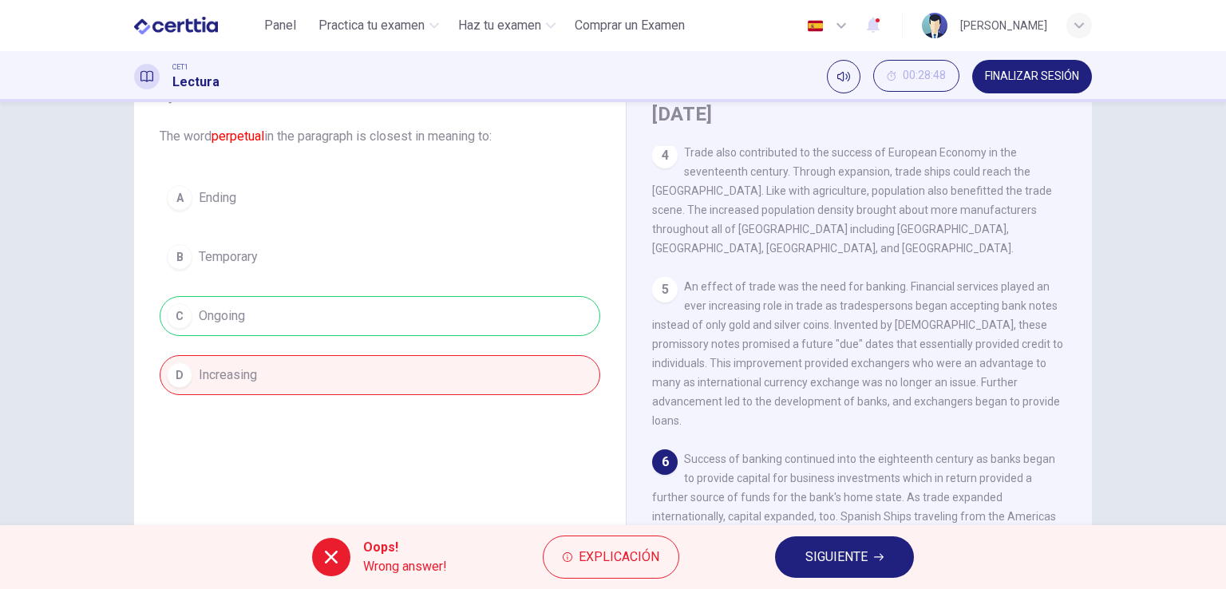
click at [492, 318] on div "A Ending B Temporary C Ongoing D Increasing" at bounding box center [380, 286] width 440 height 217
click at [841, 550] on span "SIGUIENTE" at bounding box center [836, 557] width 62 height 22
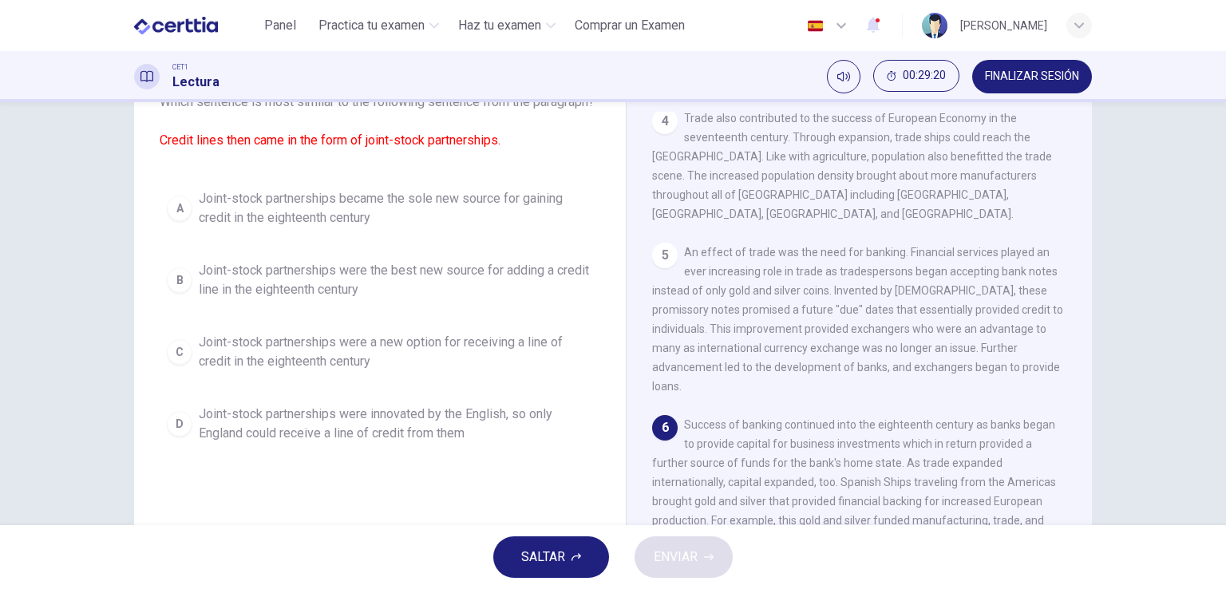
scroll to position [116, 0]
click at [486, 290] on span "Joint-stock partnerships were the best new source for adding a credit line in t…" at bounding box center [396, 282] width 394 height 38
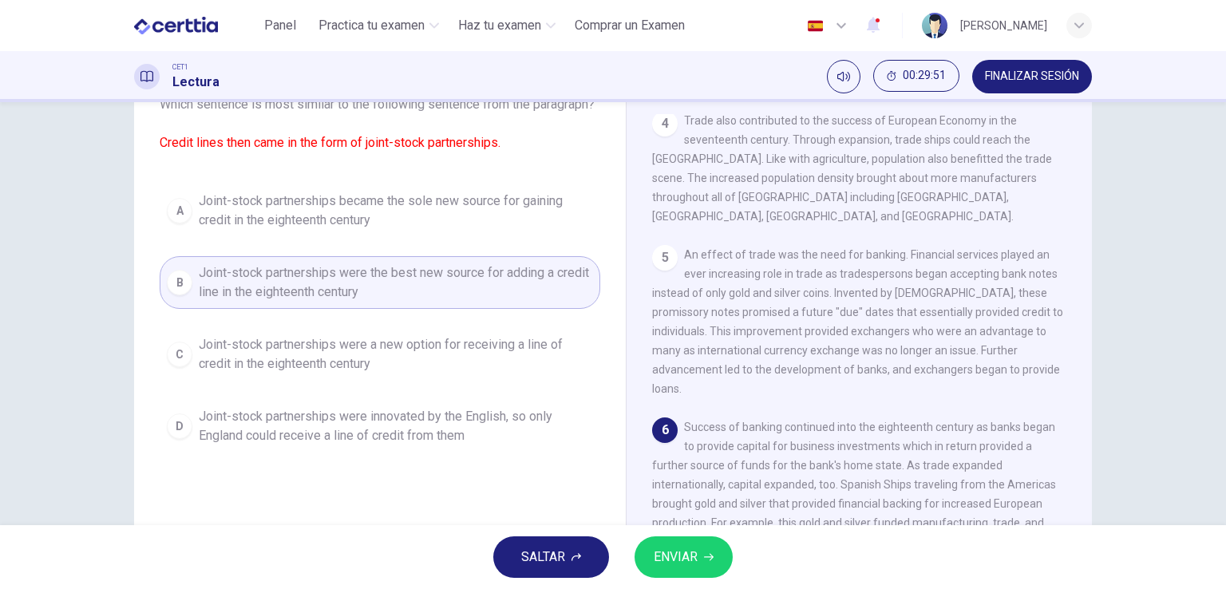
click at [697, 556] on span "ENVIAR" at bounding box center [676, 557] width 44 height 22
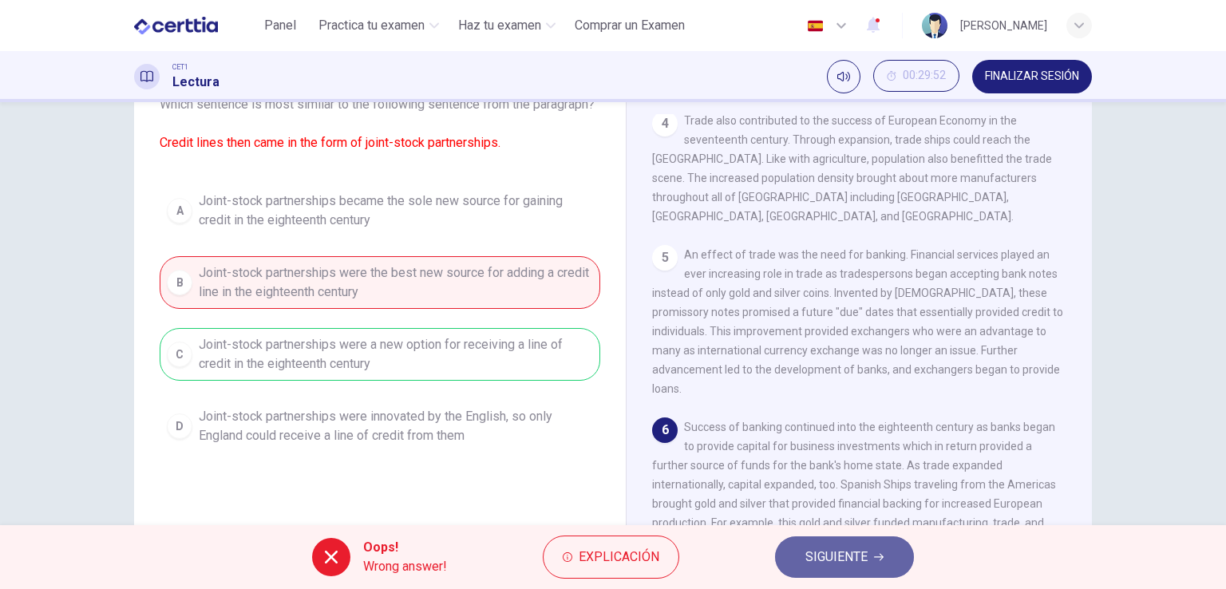
click at [862, 558] on span "SIGUIENTE" at bounding box center [836, 557] width 62 height 22
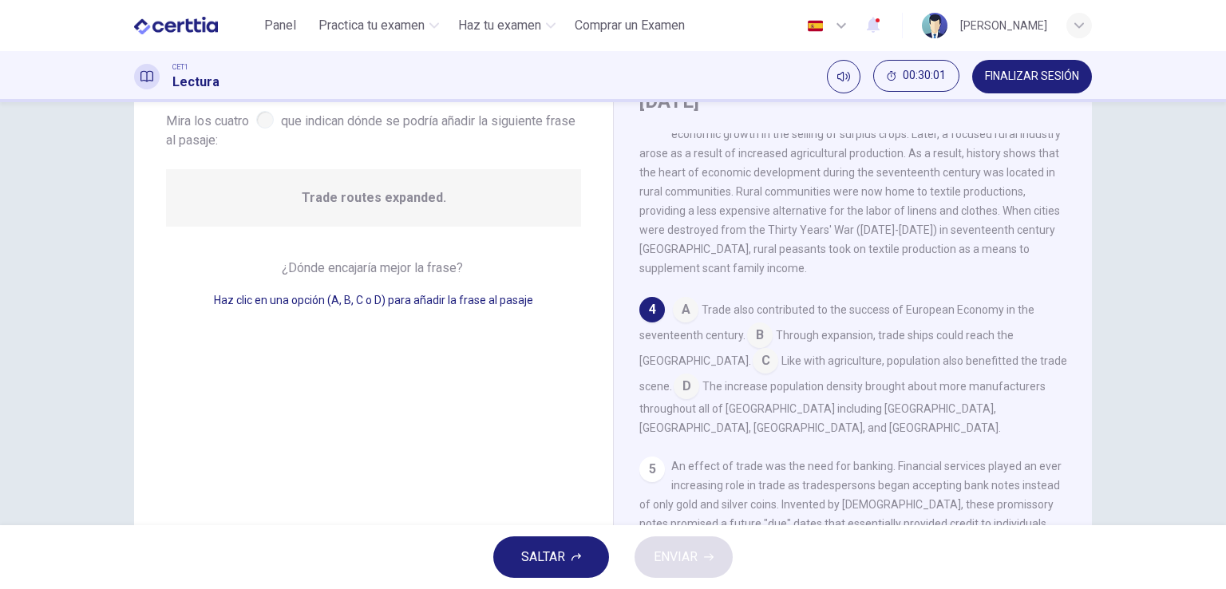
scroll to position [94, 0]
click at [674, 379] on input at bounding box center [687, 390] width 26 height 26
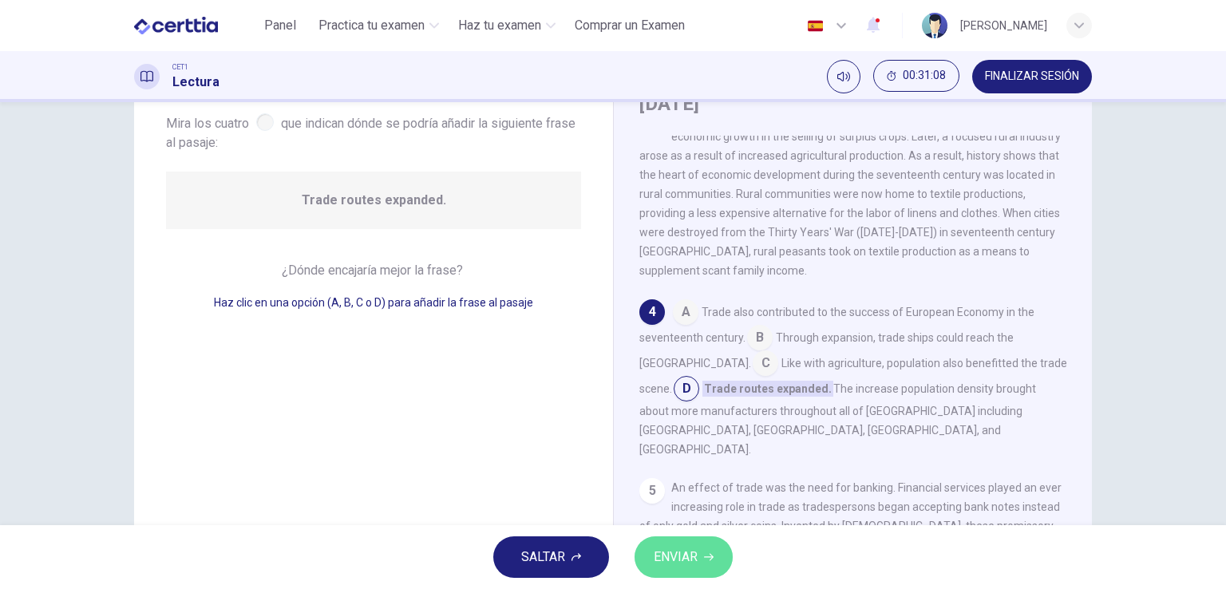
click at [679, 559] on span "ENVIAR" at bounding box center [676, 557] width 44 height 22
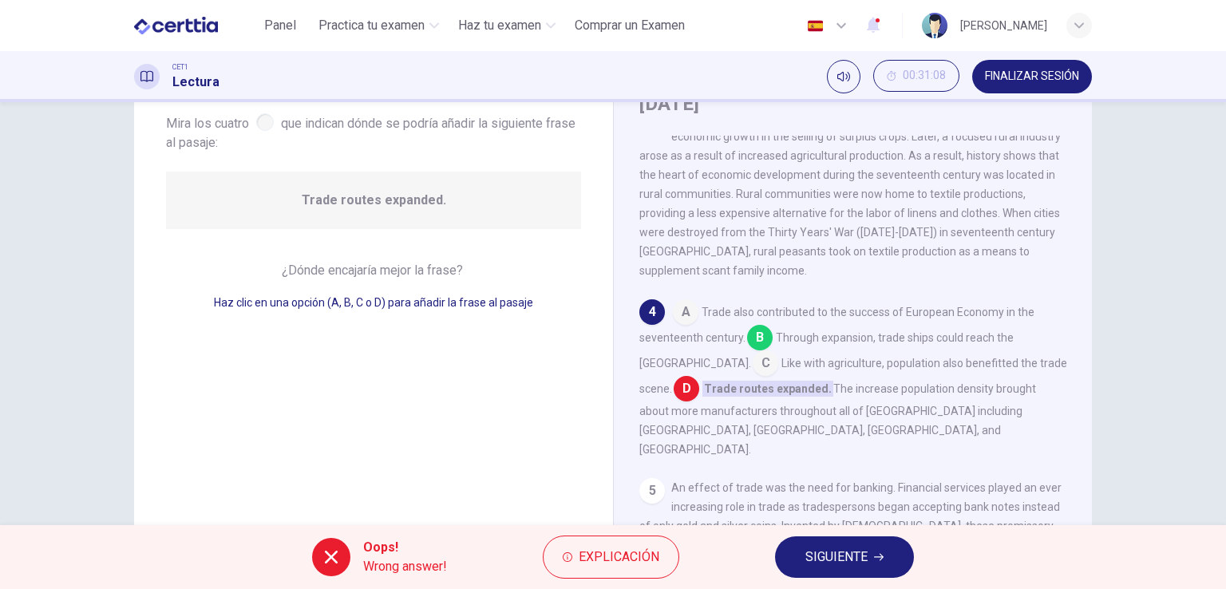
click at [827, 566] on span "SIGUIENTE" at bounding box center [836, 557] width 62 height 22
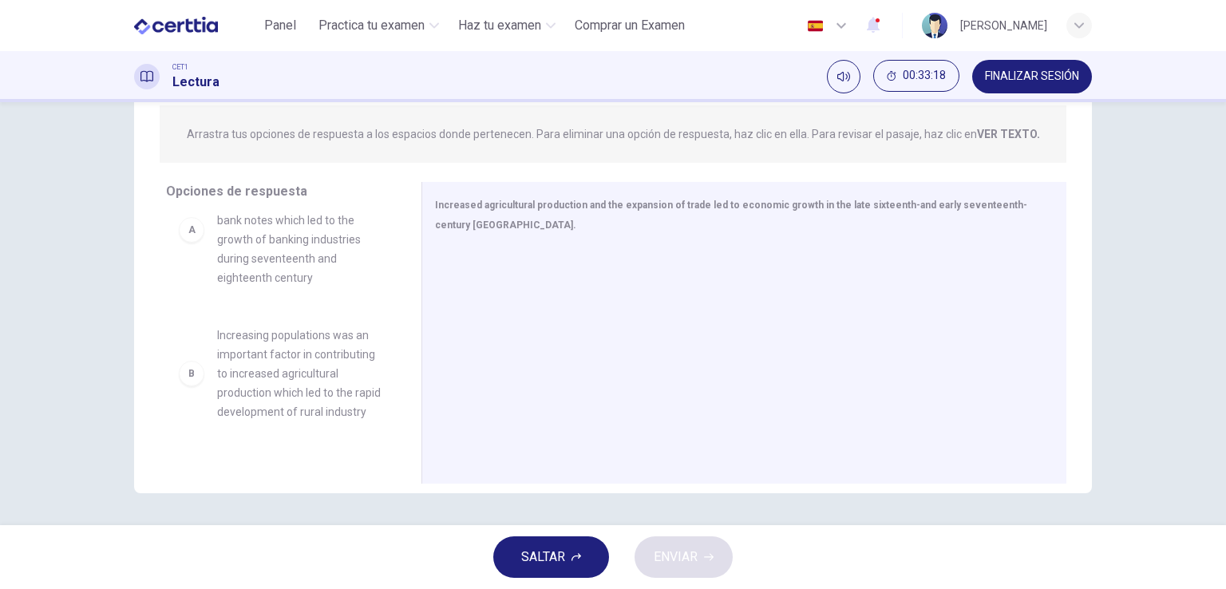
scroll to position [49, 0]
drag, startPoint x: 395, startPoint y: 285, endPoint x: 401, endPoint y: 268, distance: 17.7
click at [401, 268] on div "A The expansion of trade created more demand for exchange of bank notes which l…" at bounding box center [287, 337] width 243 height 246
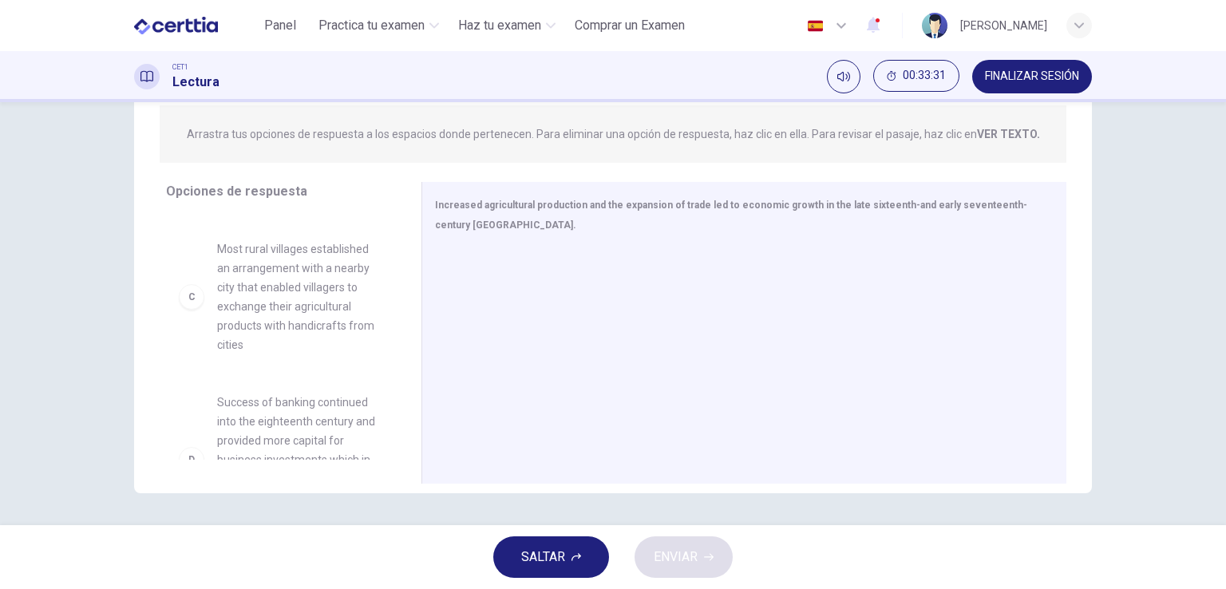
scroll to position [297, 0]
click at [228, 284] on span "Most rural villages established an arrangement with a nearby city that enabled …" at bounding box center [300, 274] width 166 height 115
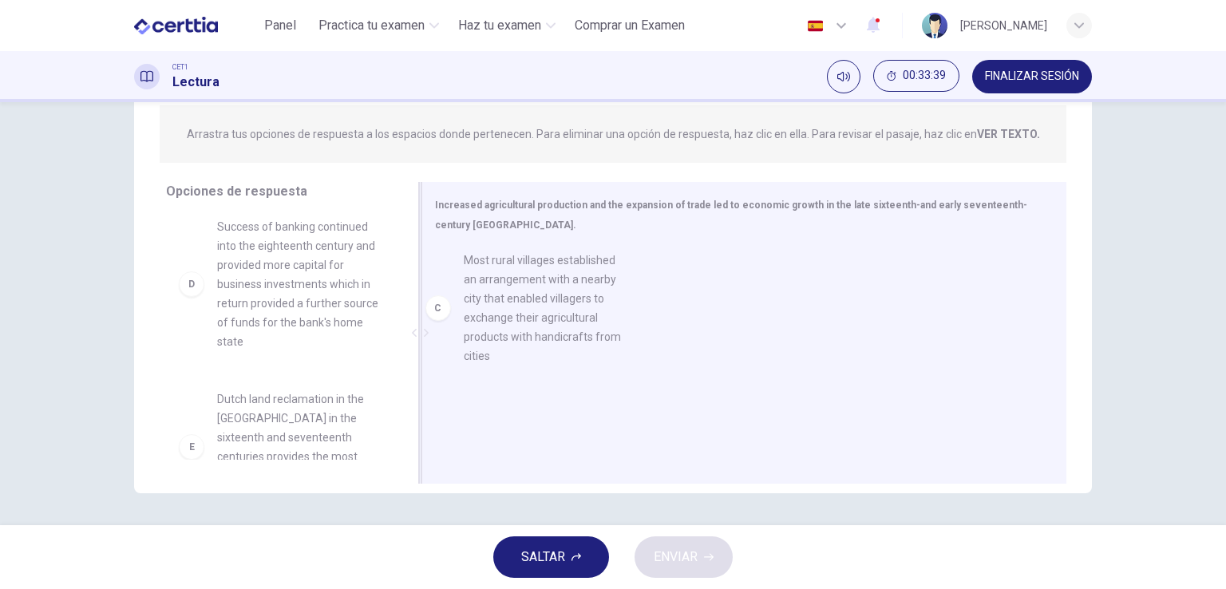
drag, startPoint x: 230, startPoint y: 288, endPoint x: 484, endPoint y: 304, distance: 255.1
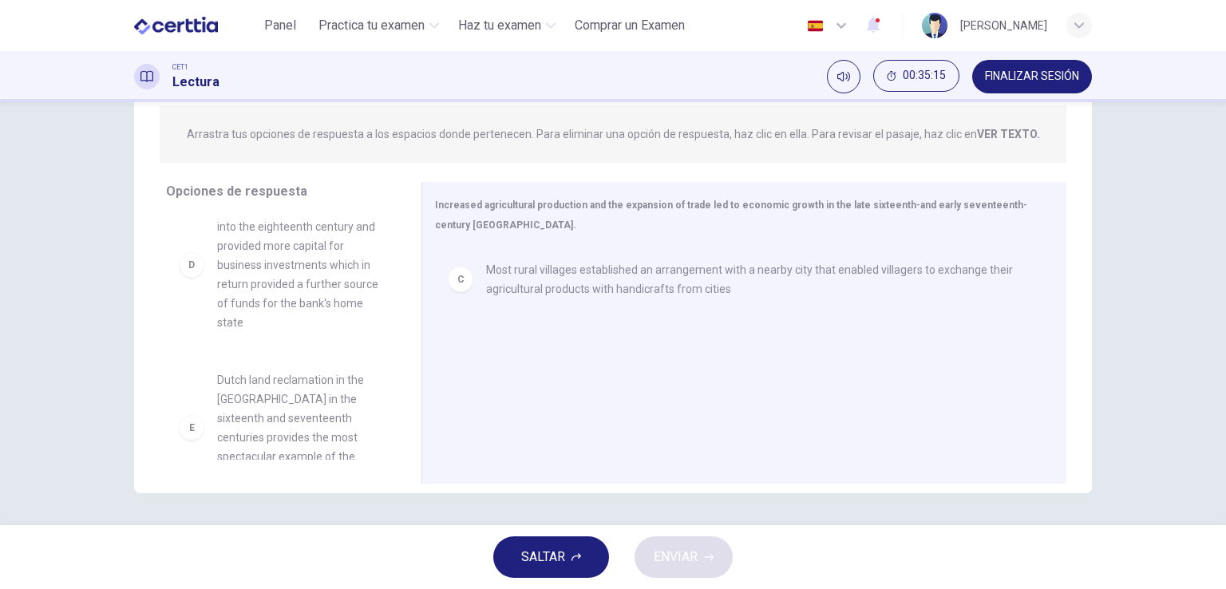
scroll to position [321, 0]
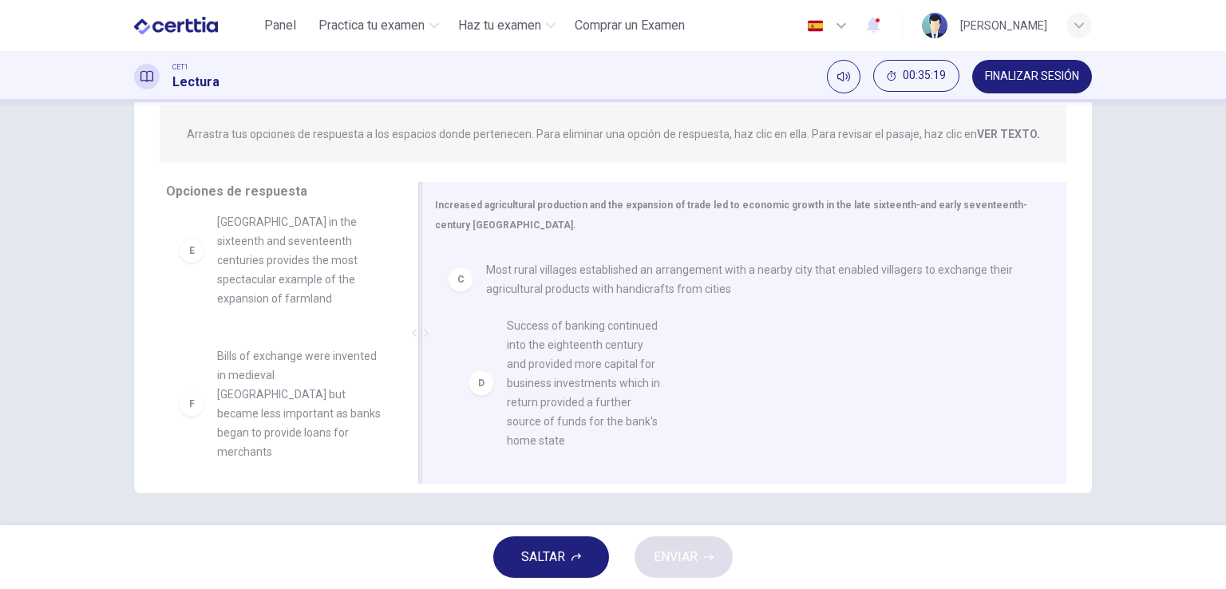
drag, startPoint x: 224, startPoint y: 275, endPoint x: 523, endPoint y: 381, distance: 316.5
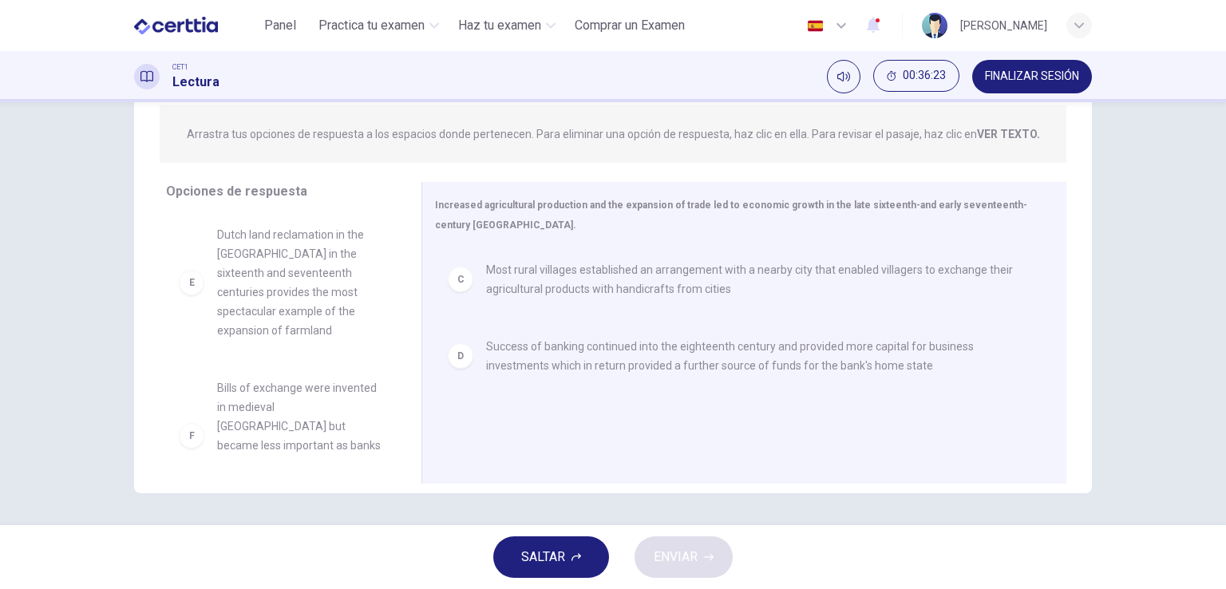
scroll to position [316, 0]
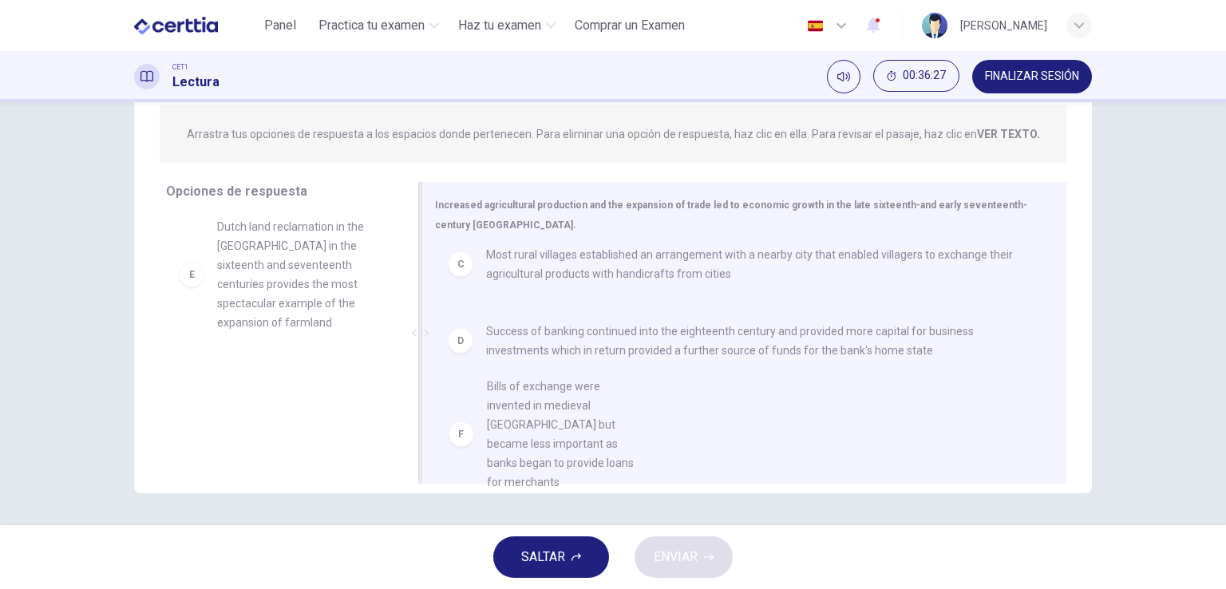
drag, startPoint x: 188, startPoint y: 413, endPoint x: 474, endPoint y: 423, distance: 285.8
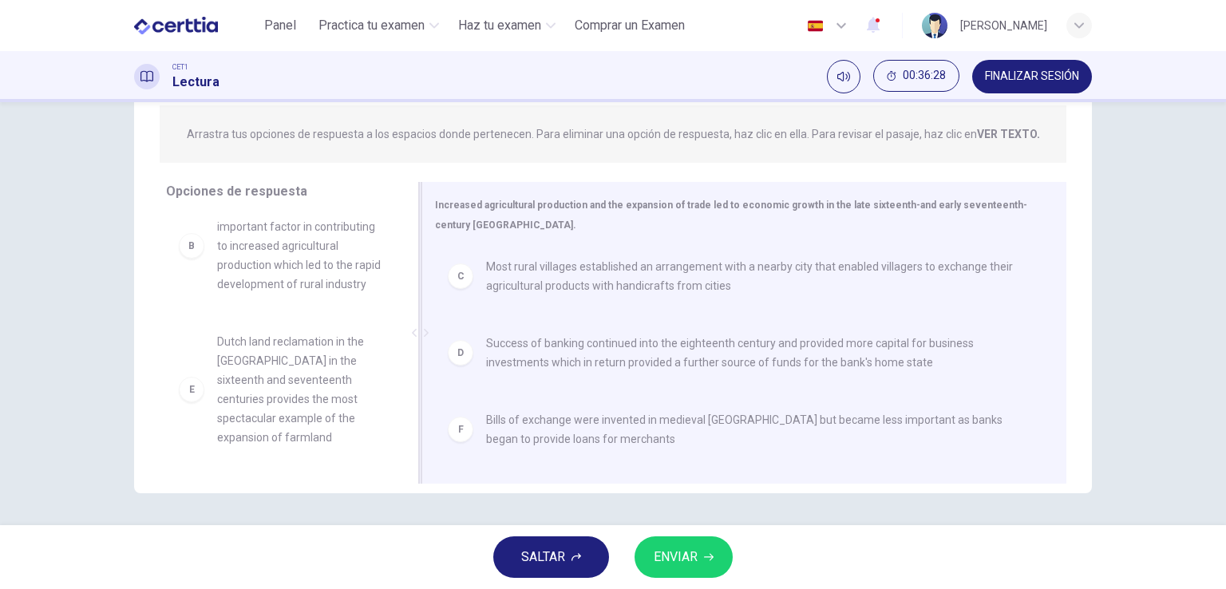
scroll to position [201, 0]
click at [684, 560] on span "ENVIAR" at bounding box center [676, 557] width 44 height 22
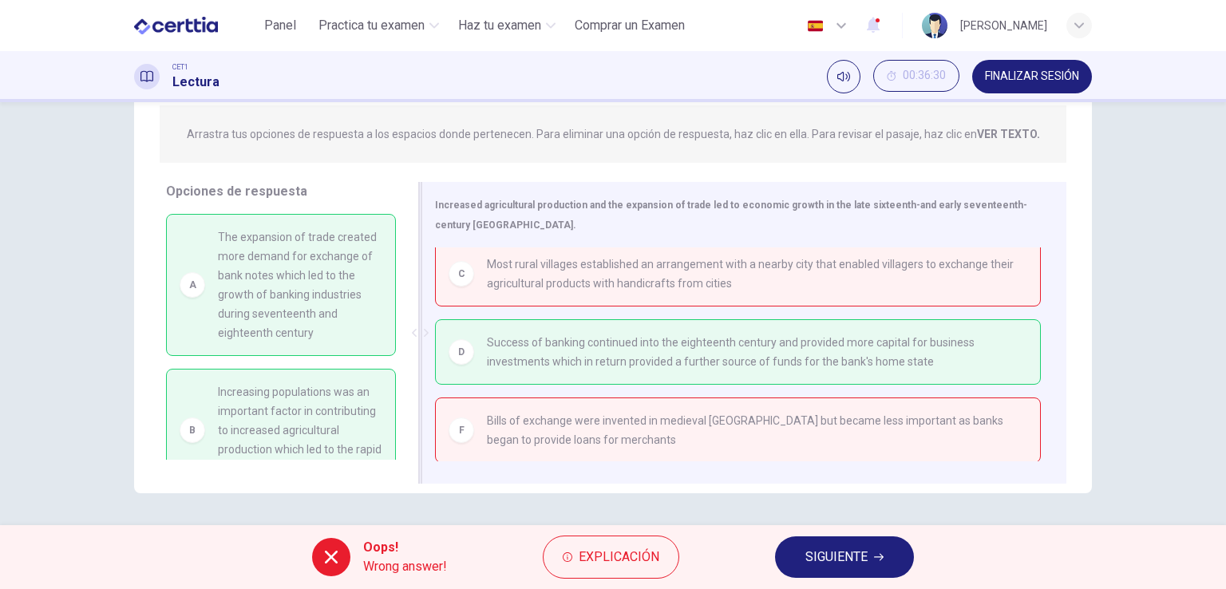
scroll to position [0, 0]
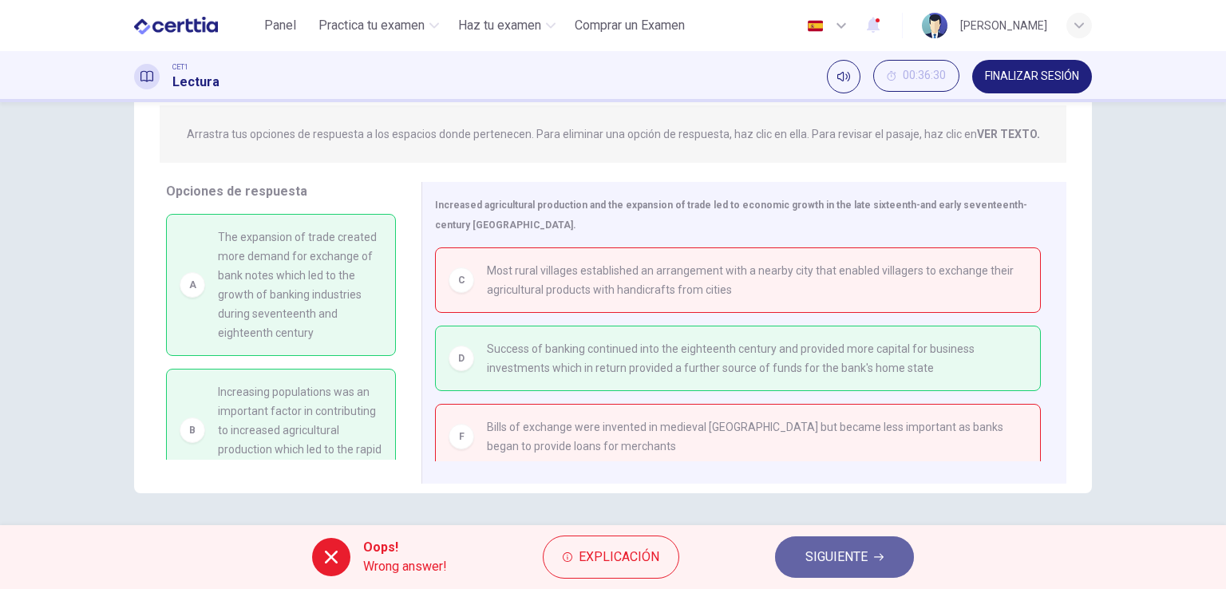
click at [843, 556] on span "SIGUIENTE" at bounding box center [836, 557] width 62 height 22
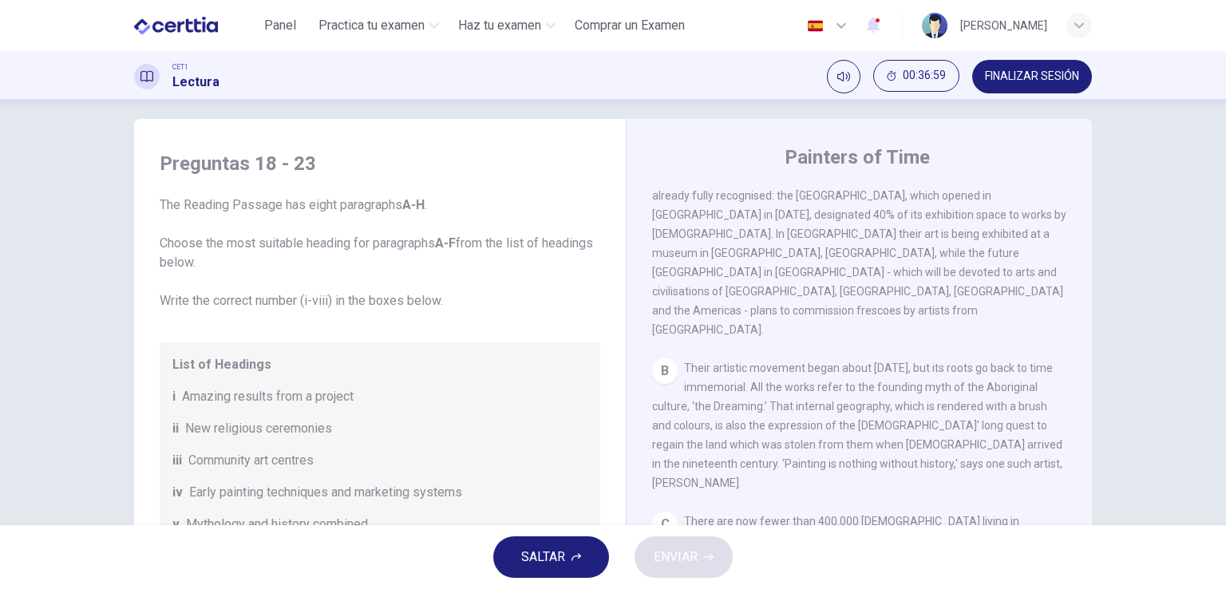
scroll to position [391, 0]
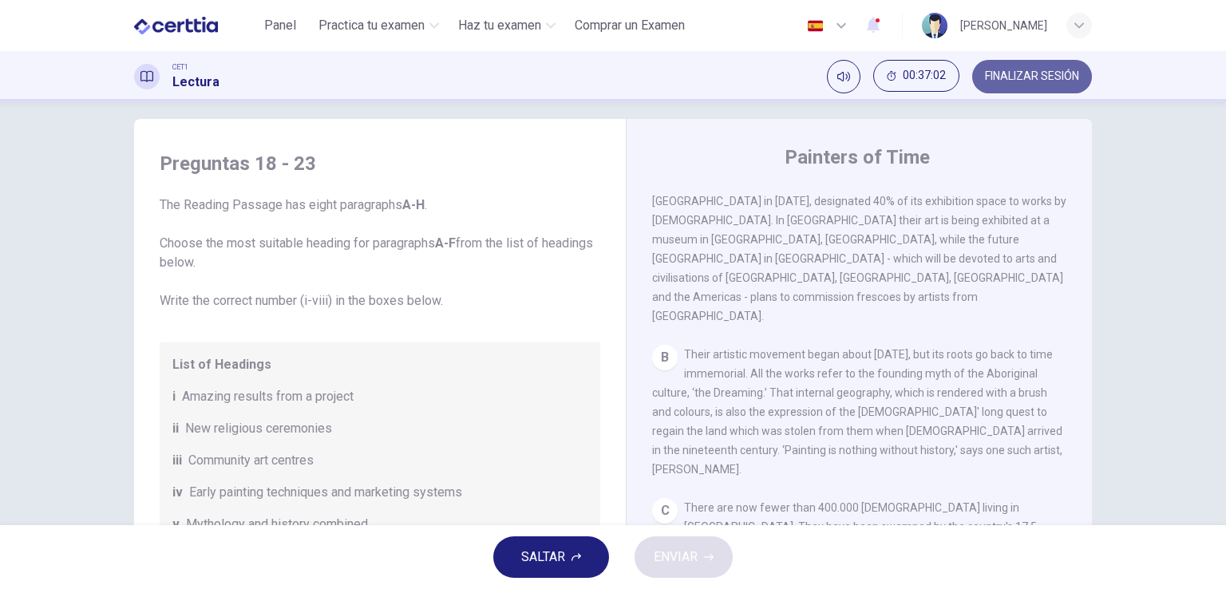
click at [1037, 75] on span "FINALIZAR SESIÓN" at bounding box center [1032, 76] width 94 height 13
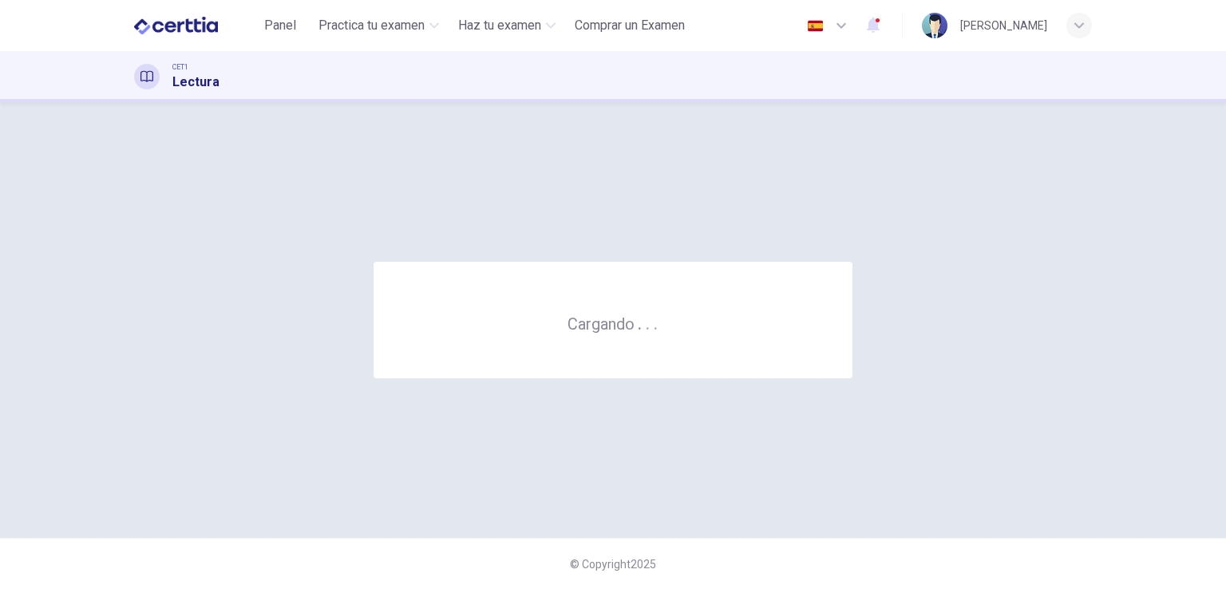
scroll to position [0, 0]
